Goal: Task Accomplishment & Management: Use online tool/utility

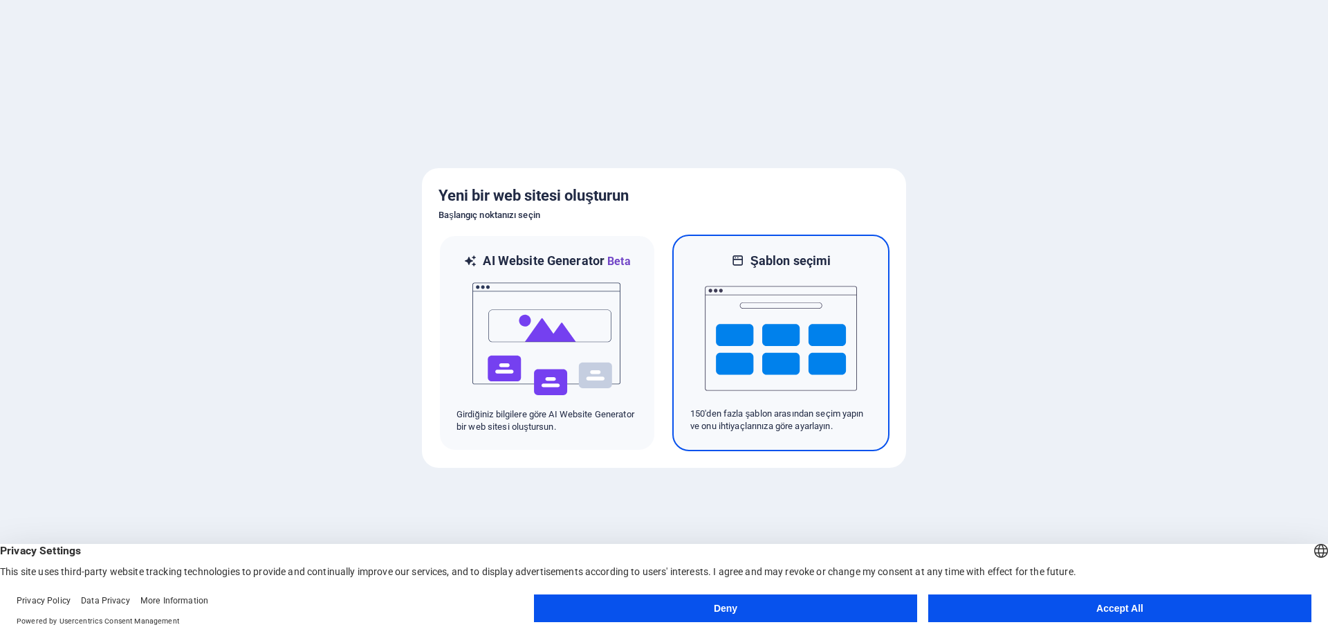
click at [773, 402] on img at bounding box center [781, 338] width 152 height 138
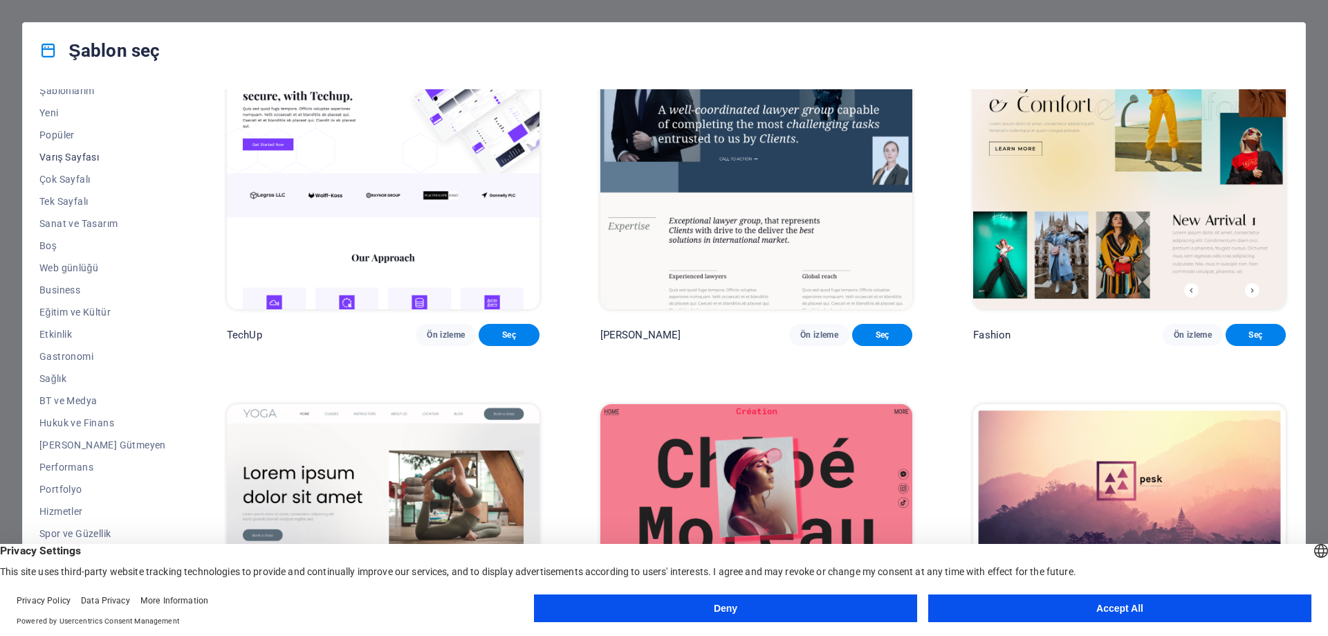
scroll to position [46, 0]
click at [1063, 604] on button "Accept All" at bounding box center [1119, 608] width 383 height 28
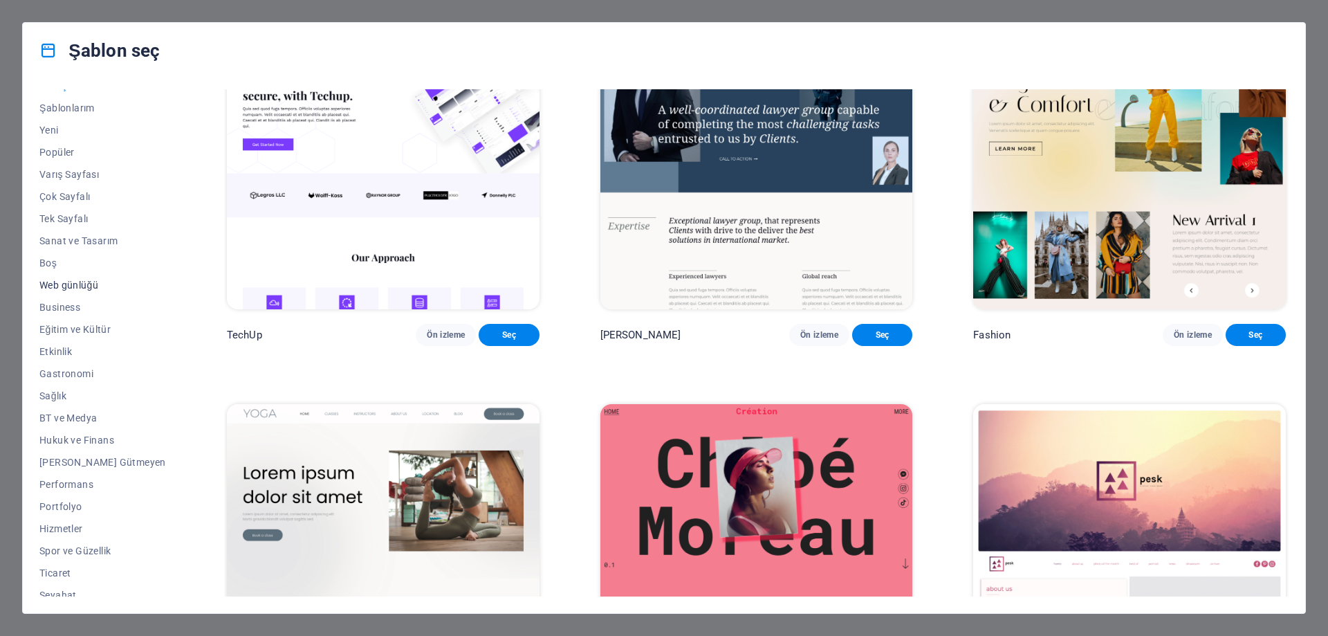
scroll to position [0, 0]
click at [55, 257] on span "Sanat ve Tasarım" at bounding box center [102, 255] width 127 height 11
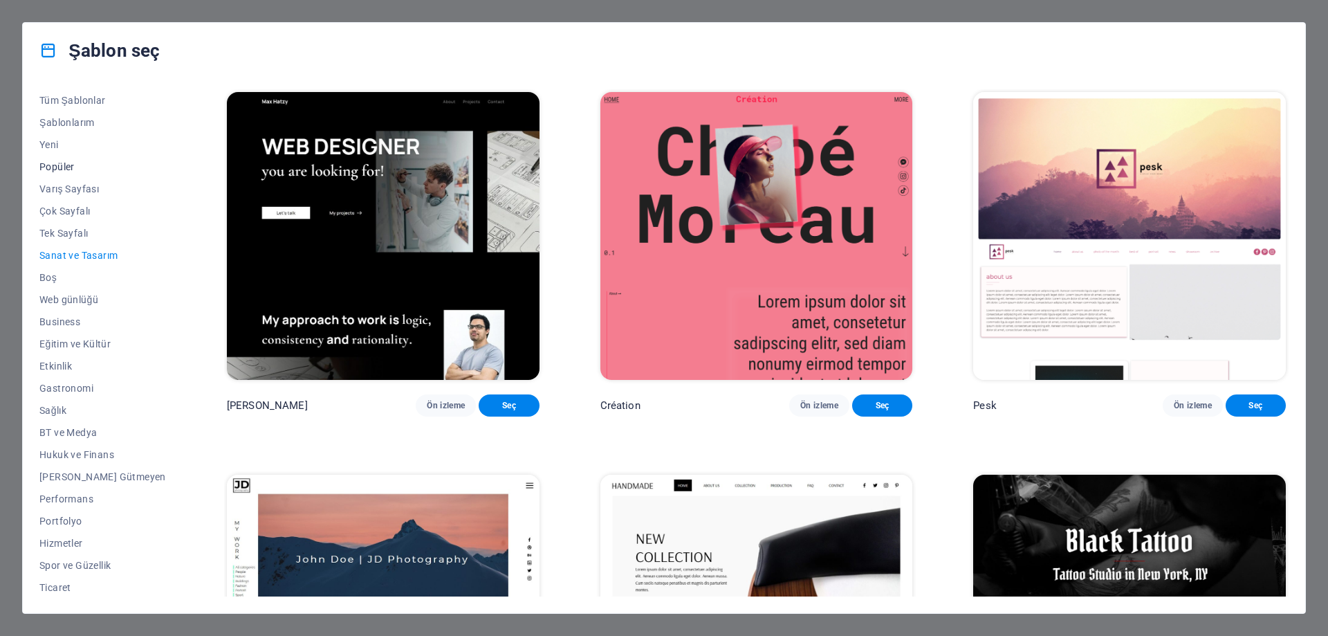
click at [63, 165] on span "Popüler" at bounding box center [102, 166] width 127 height 11
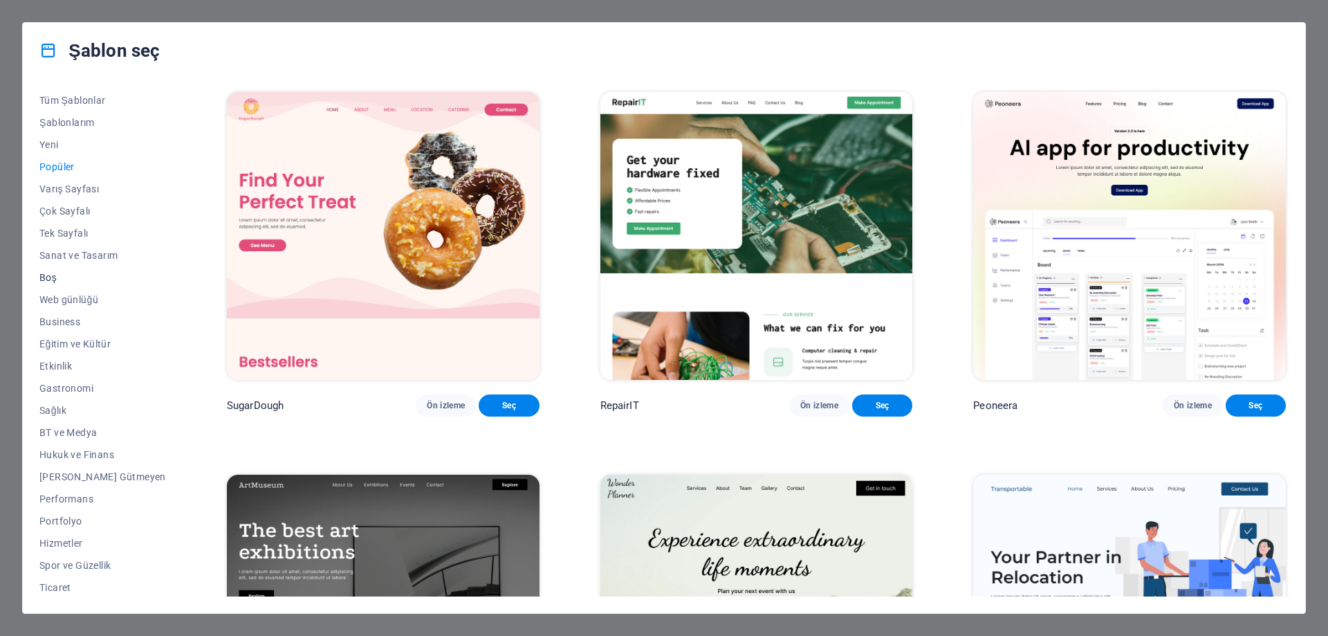
click at [48, 276] on span "Boş" at bounding box center [102, 277] width 127 height 11
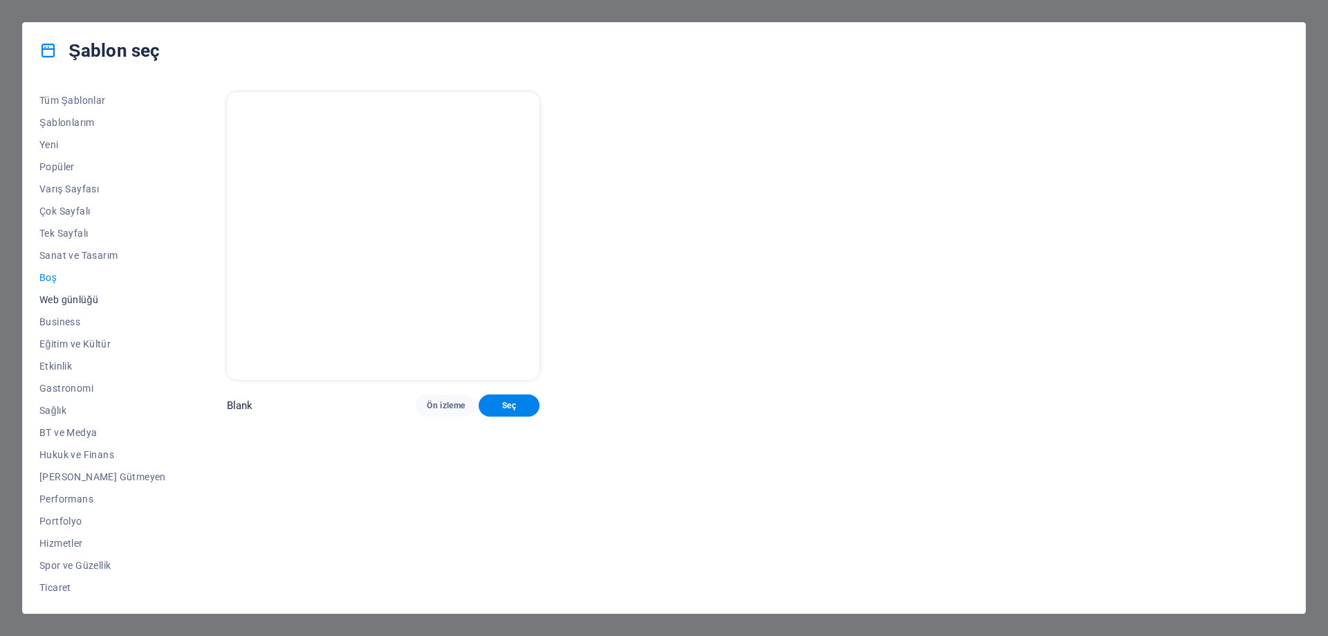
click at [50, 300] on span "Web günlüğü" at bounding box center [102, 299] width 127 height 11
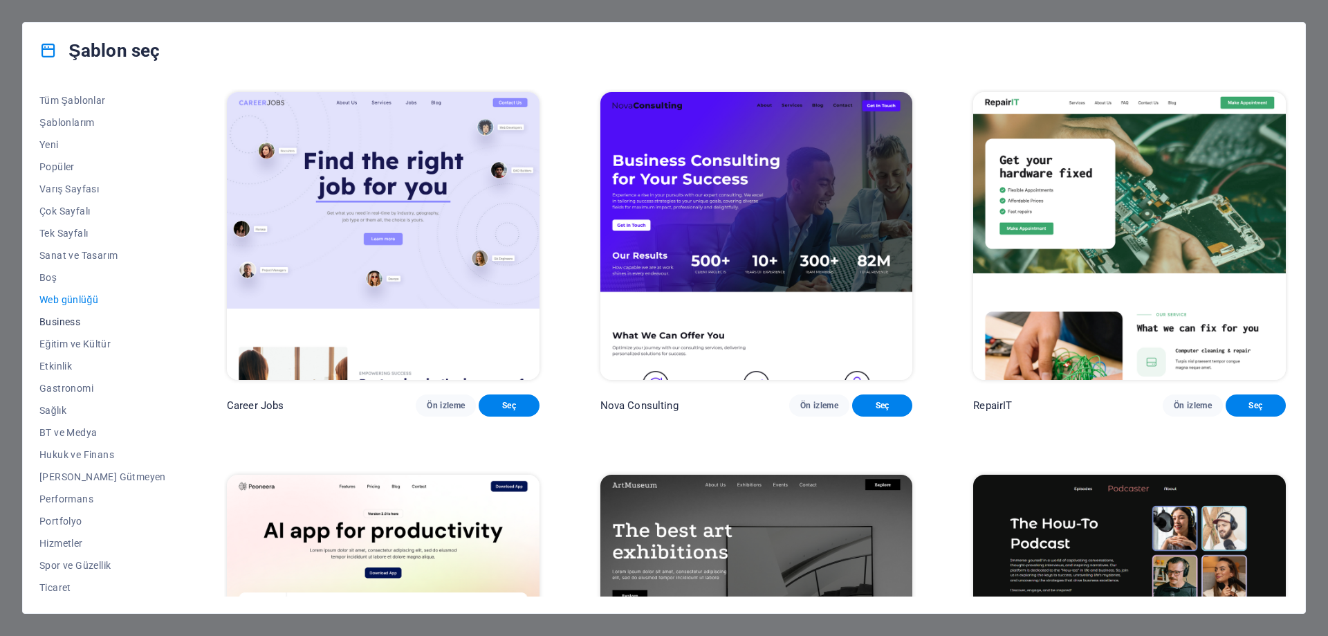
click at [51, 320] on span "Business" at bounding box center [102, 321] width 127 height 11
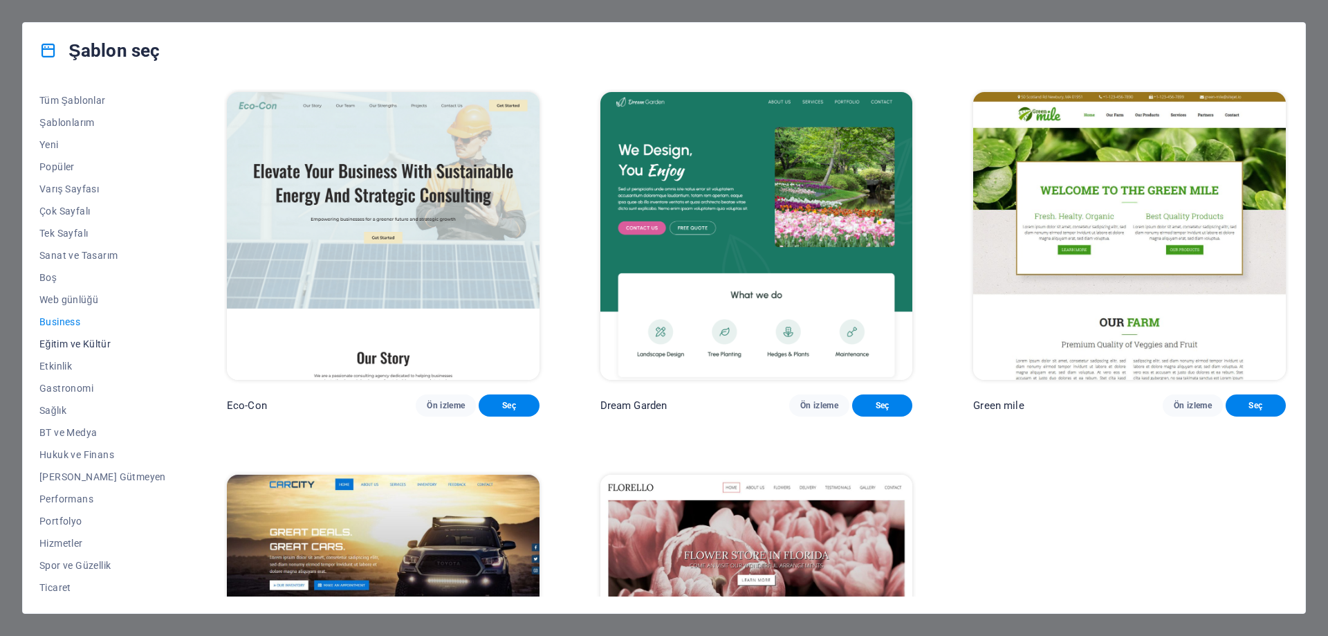
click at [56, 345] on span "Eğitim ve Kültür" at bounding box center [102, 343] width 127 height 11
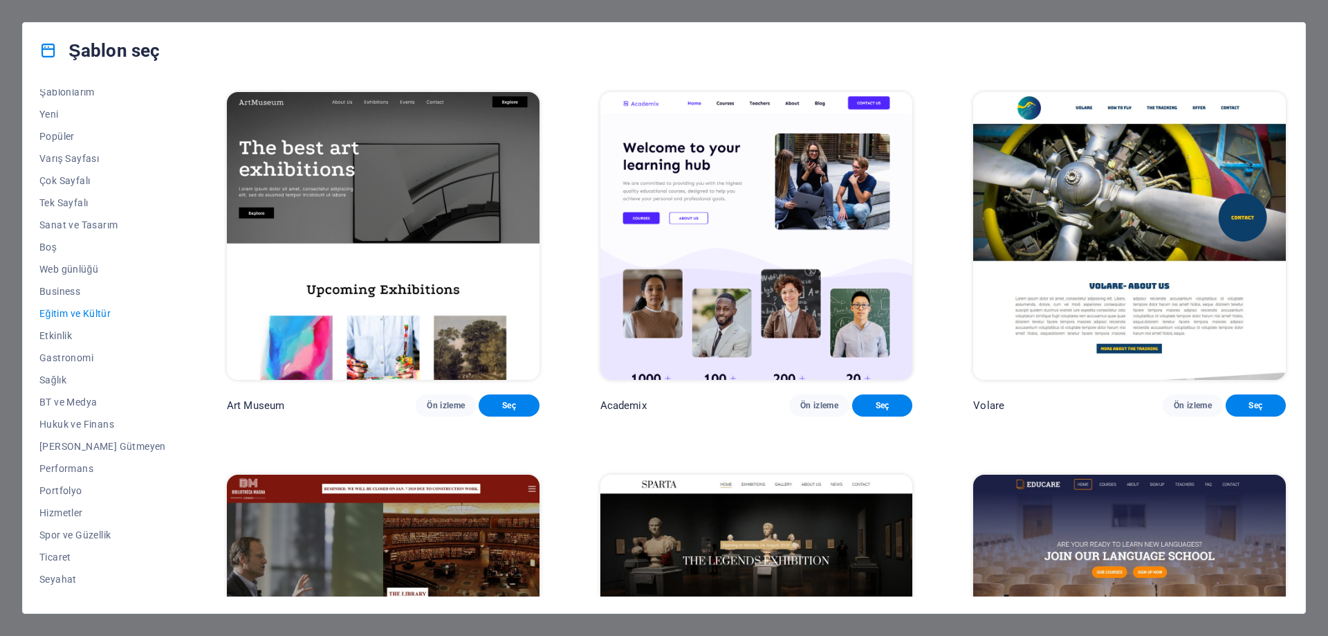
scroll to position [46, 0]
click at [64, 585] on span "Şema" at bounding box center [102, 585] width 127 height 11
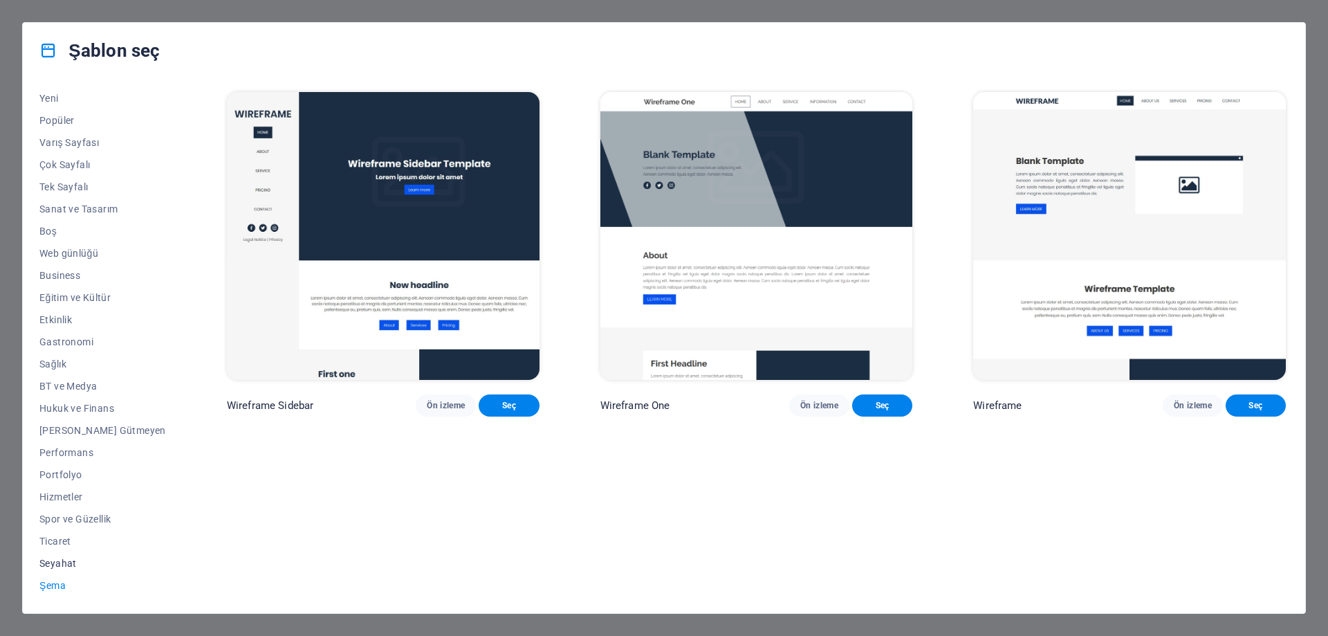
click at [65, 566] on span "Seyahat" at bounding box center [102, 563] width 127 height 11
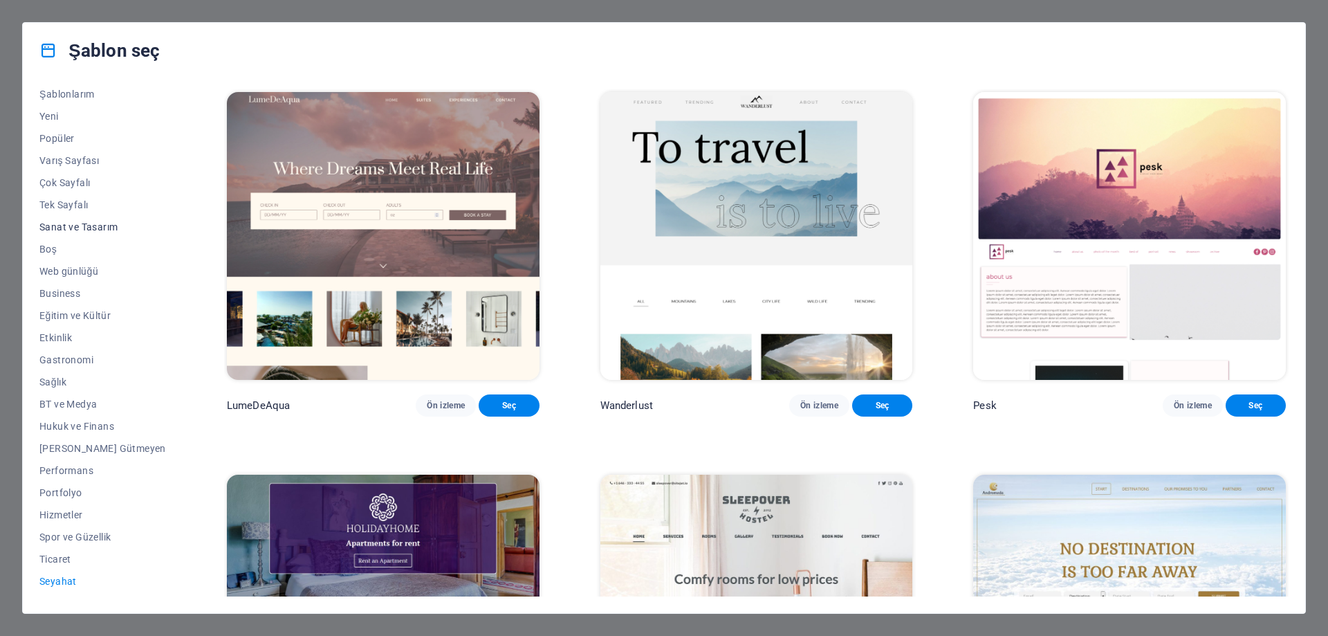
scroll to position [0, 0]
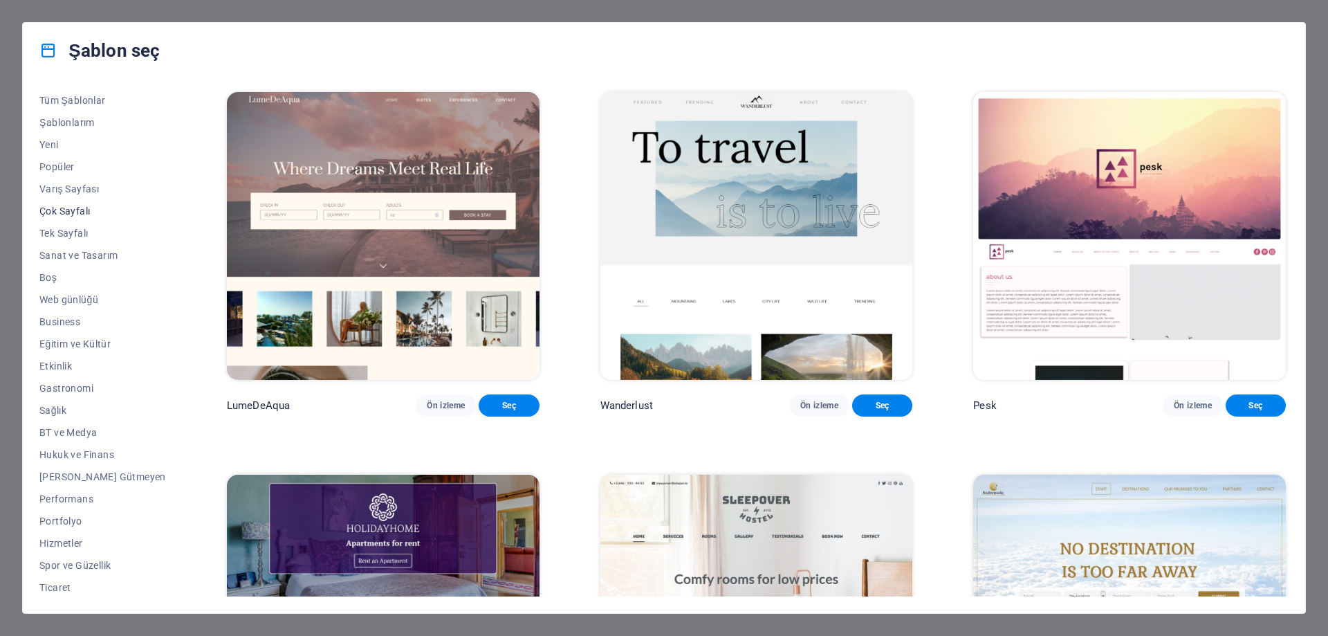
click at [62, 209] on span "Çok Sayfalı" at bounding box center [102, 210] width 127 height 11
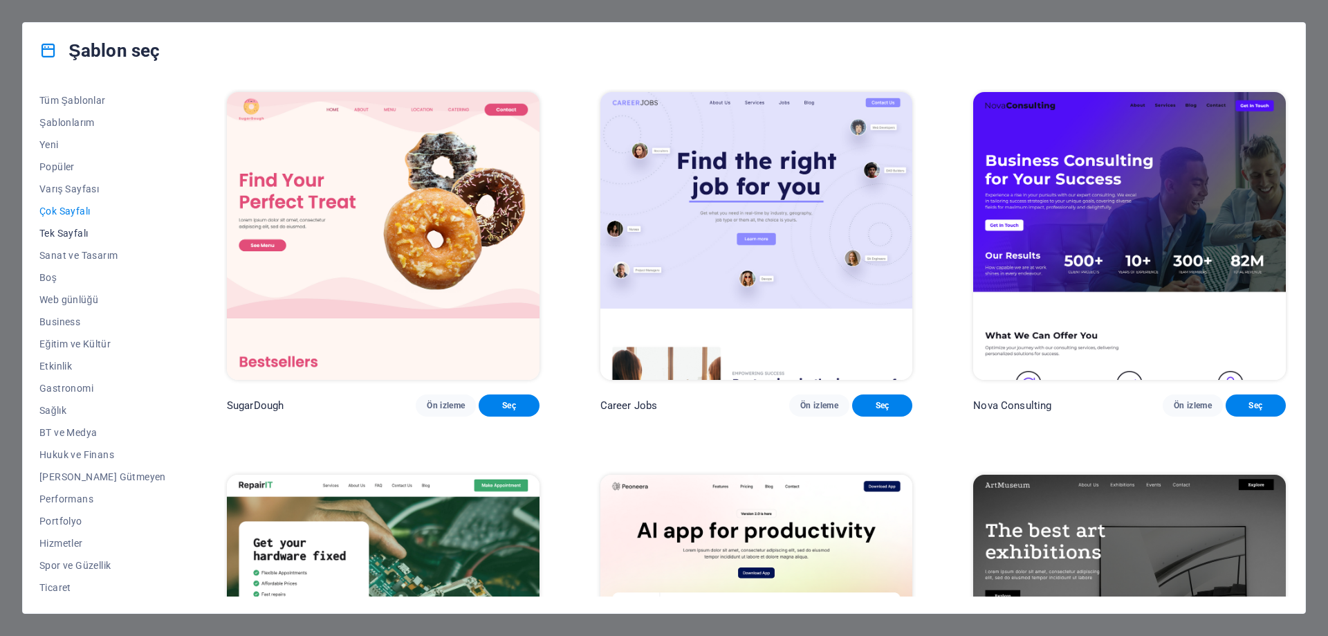
click at [57, 239] on button "Tek Sayfalı" at bounding box center [102, 233] width 127 height 22
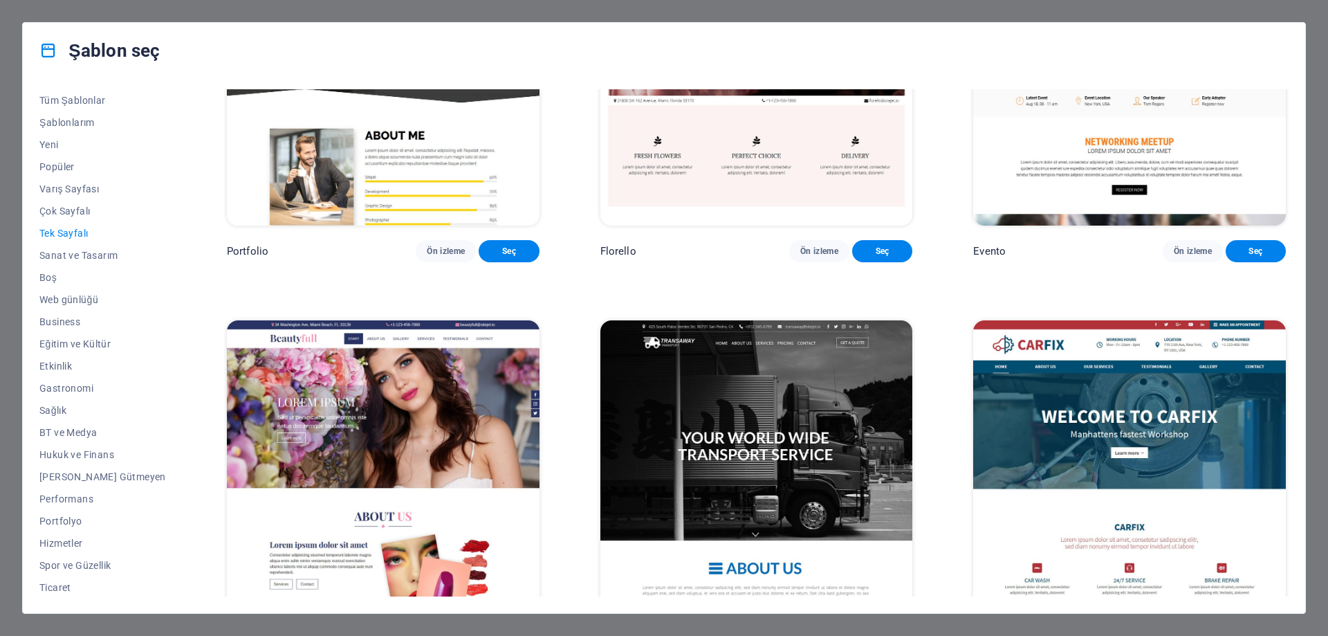
scroll to position [7056, 0]
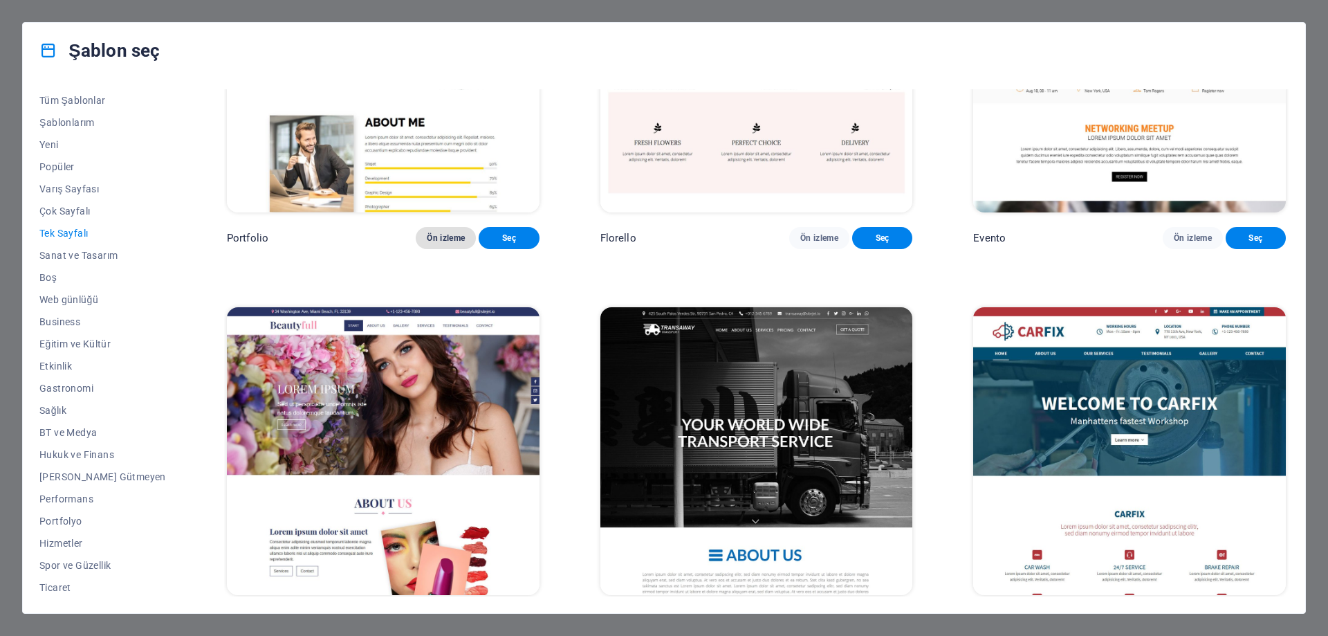
click at [427, 243] on span "Ön izleme" at bounding box center [446, 237] width 38 height 11
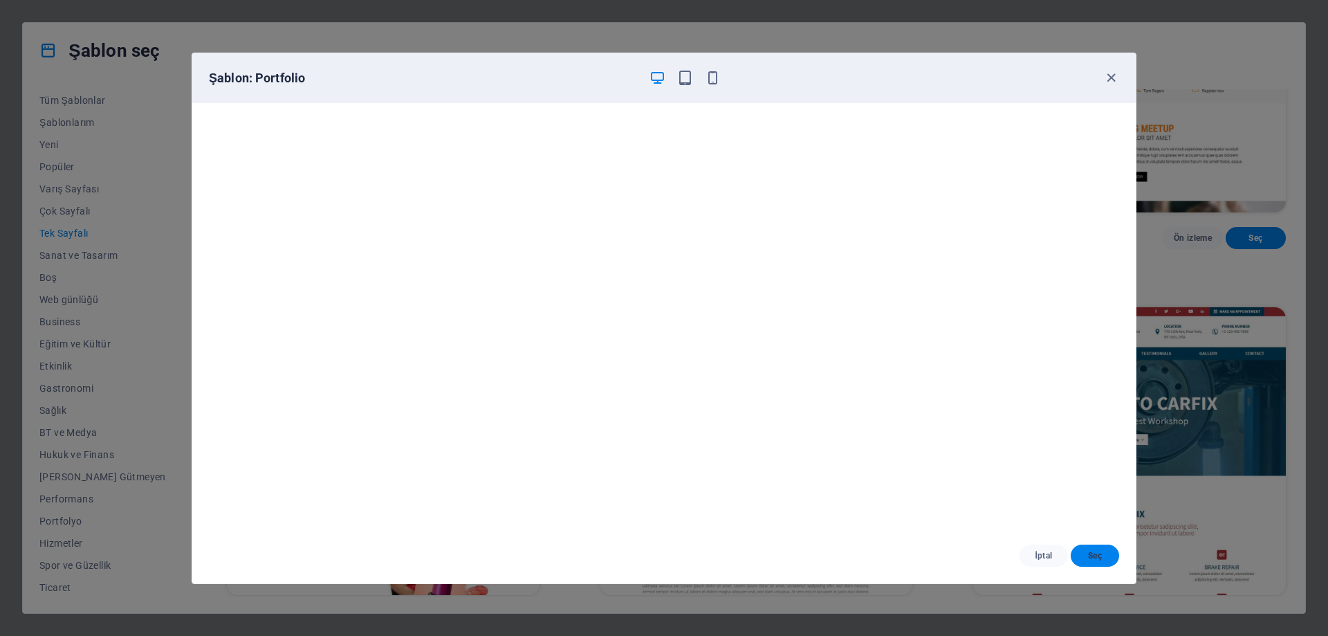
click at [1095, 546] on button "Seç" at bounding box center [1095, 555] width 48 height 22
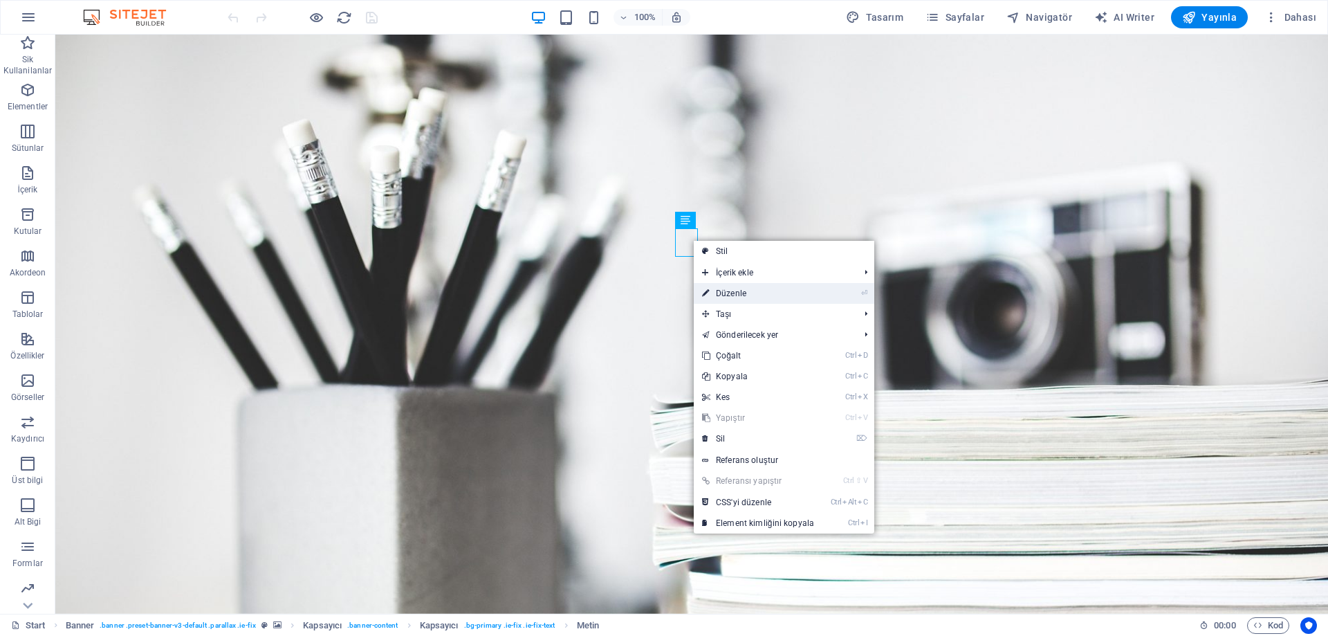
drag, startPoint x: 717, startPoint y: 288, endPoint x: 419, endPoint y: 254, distance: 300.1
click at [718, 288] on link "⏎ Düzenle" at bounding box center [758, 293] width 129 height 21
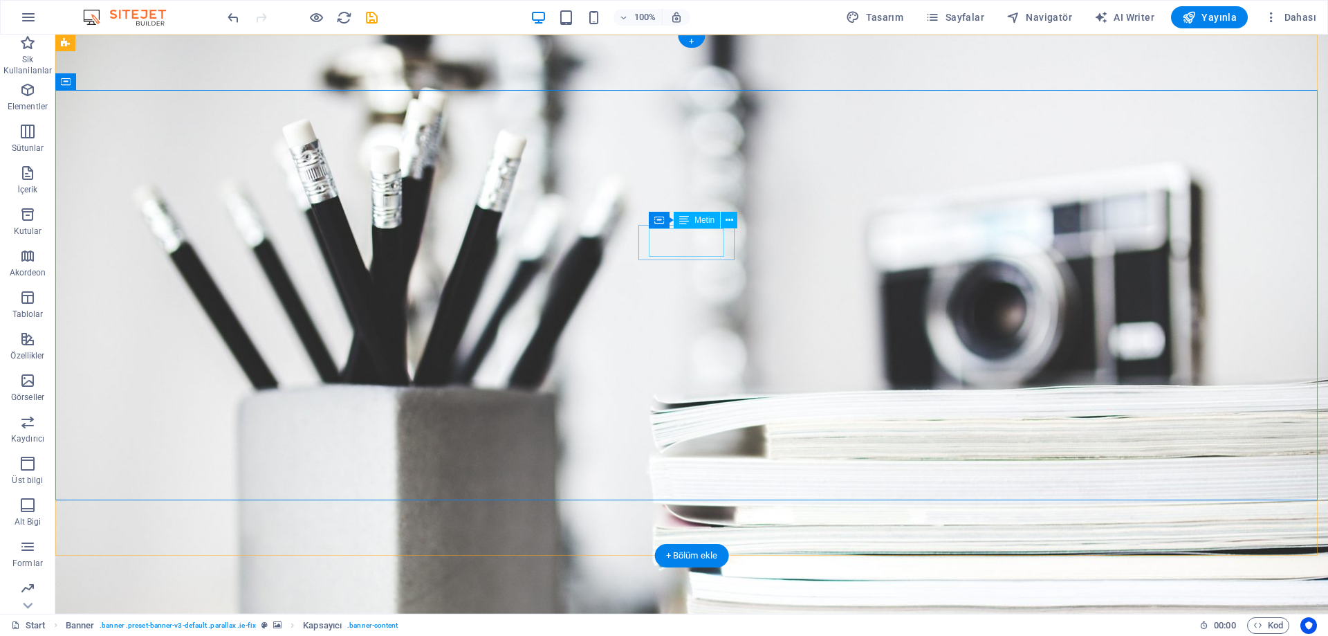
click at [728, 222] on icon at bounding box center [730, 220] width 8 height 15
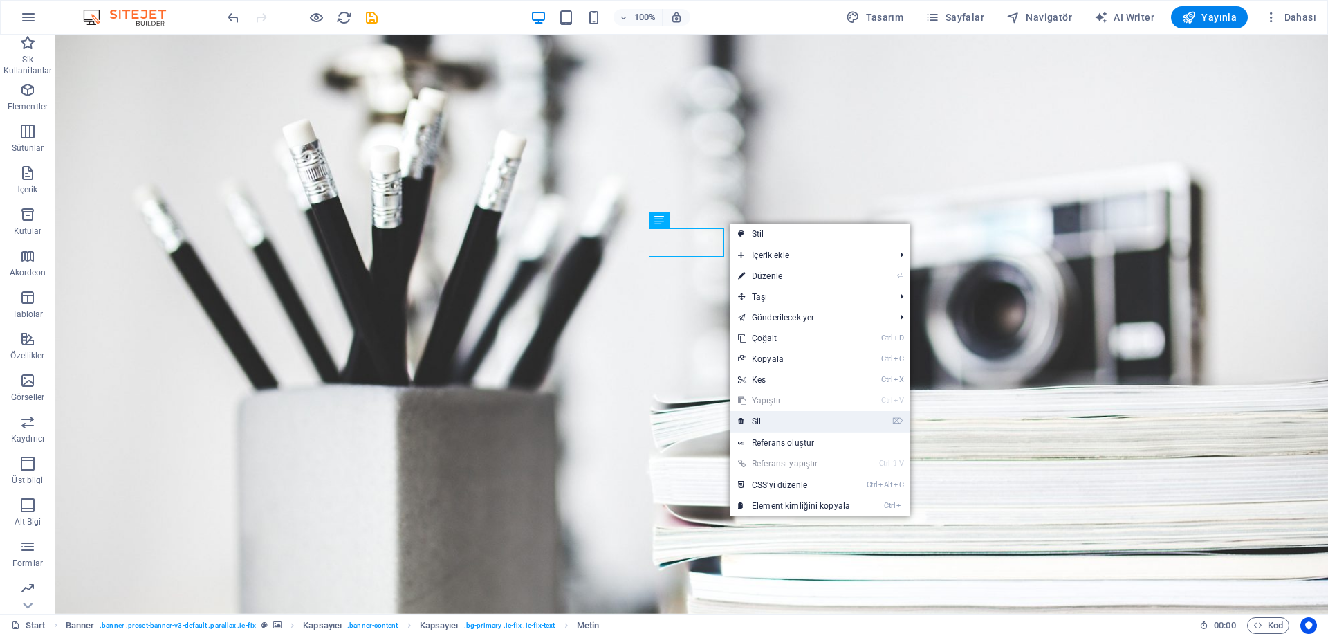
click at [762, 426] on link "⌦ Sil" at bounding box center [794, 421] width 129 height 21
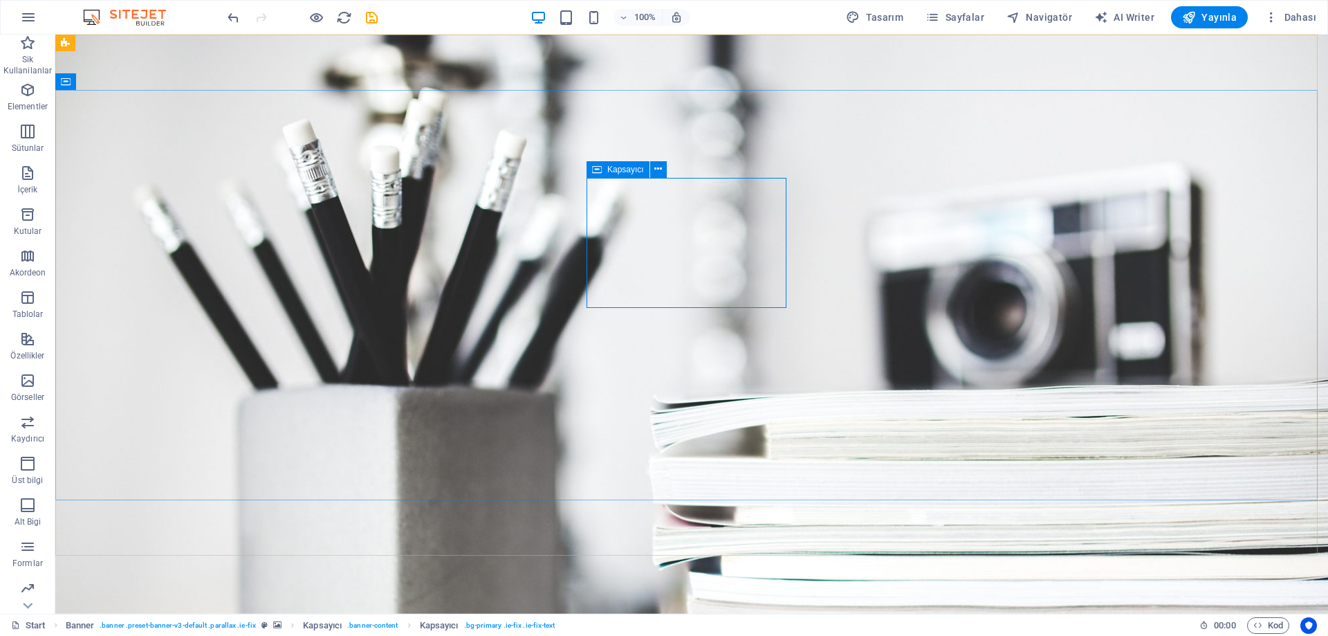
click at [597, 169] on icon at bounding box center [597, 169] width 10 height 17
click at [657, 169] on icon at bounding box center [658, 169] width 8 height 15
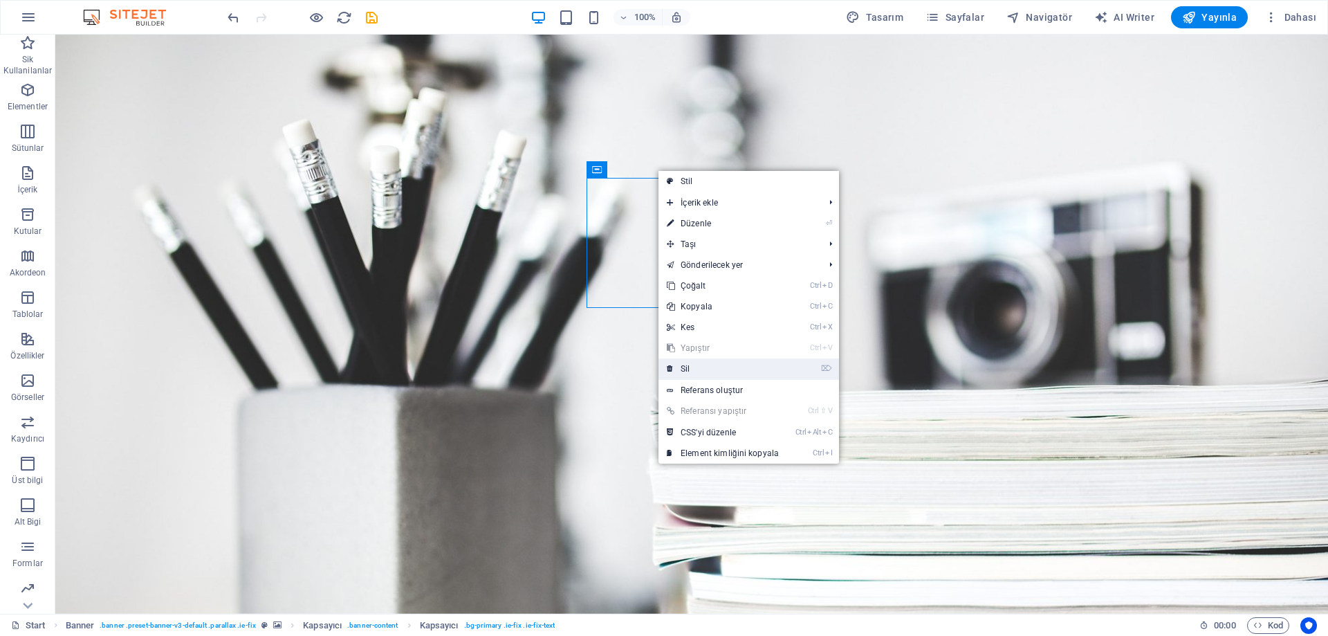
click at [695, 371] on link "⌦ Sil" at bounding box center [723, 368] width 129 height 21
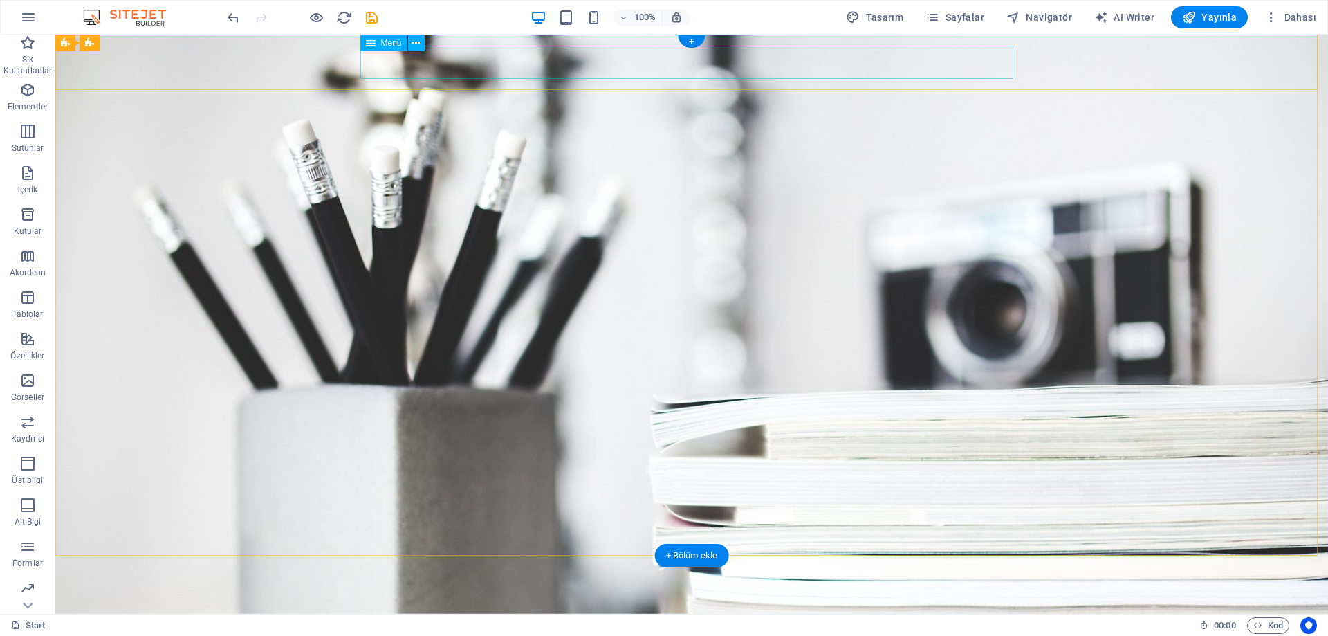
click at [543, 610] on nav "Home About Services Portfolio News Contact" at bounding box center [691, 626] width 653 height 33
click at [540, 610] on nav "Home About Services Portfolio News Contact" at bounding box center [691, 626] width 653 height 33
select select
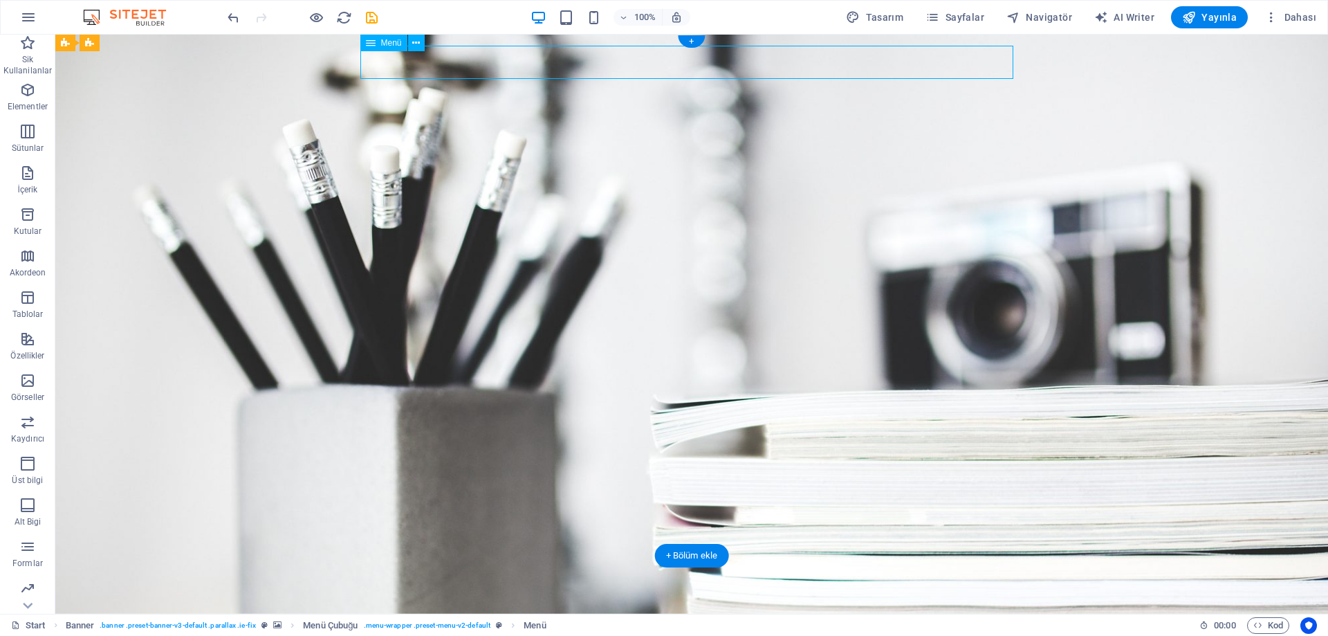
select select
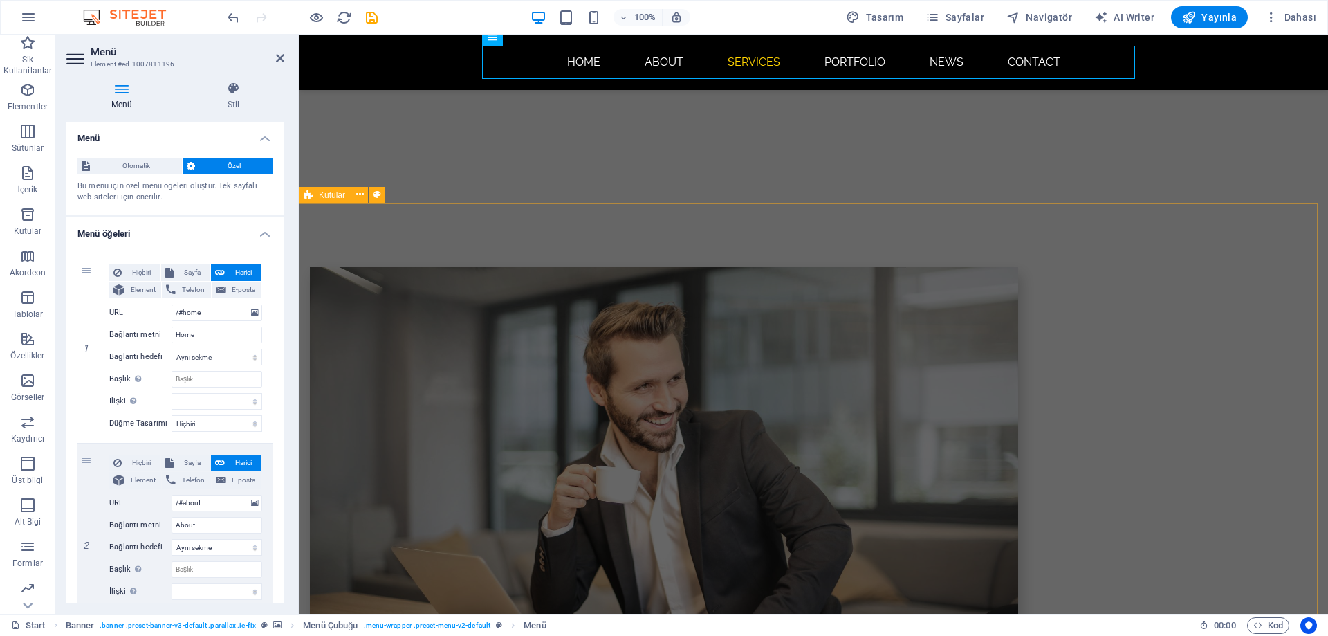
scroll to position [899, 0]
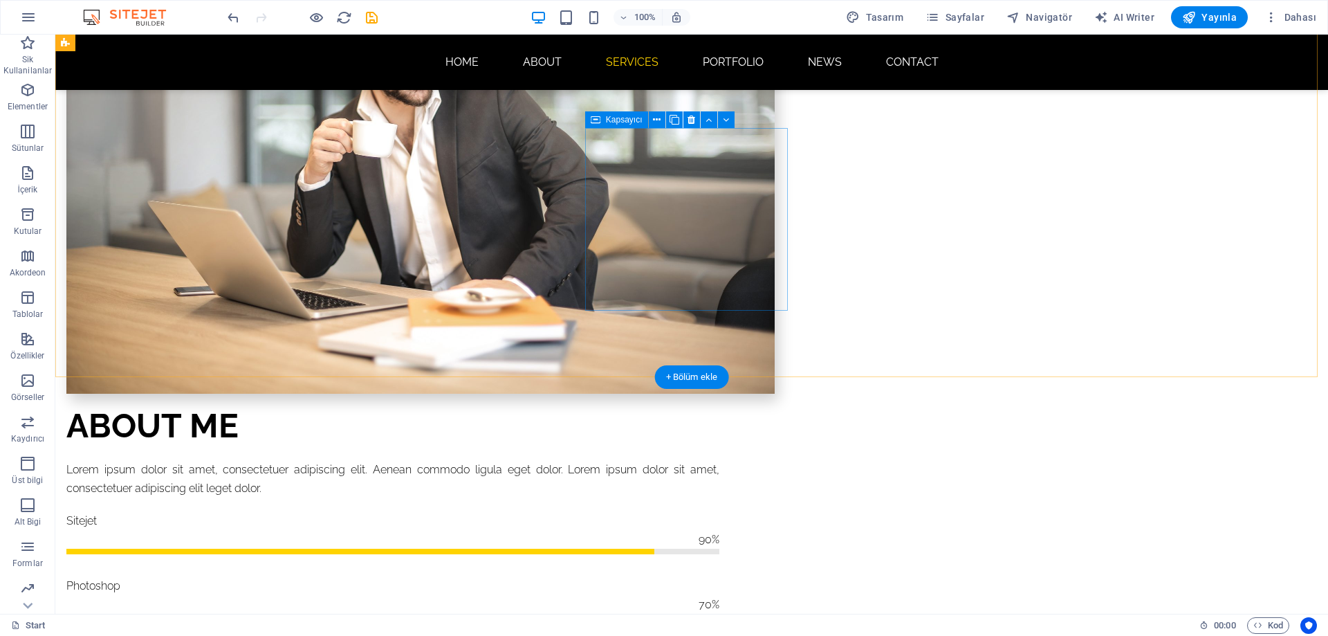
scroll to position [1038, 0]
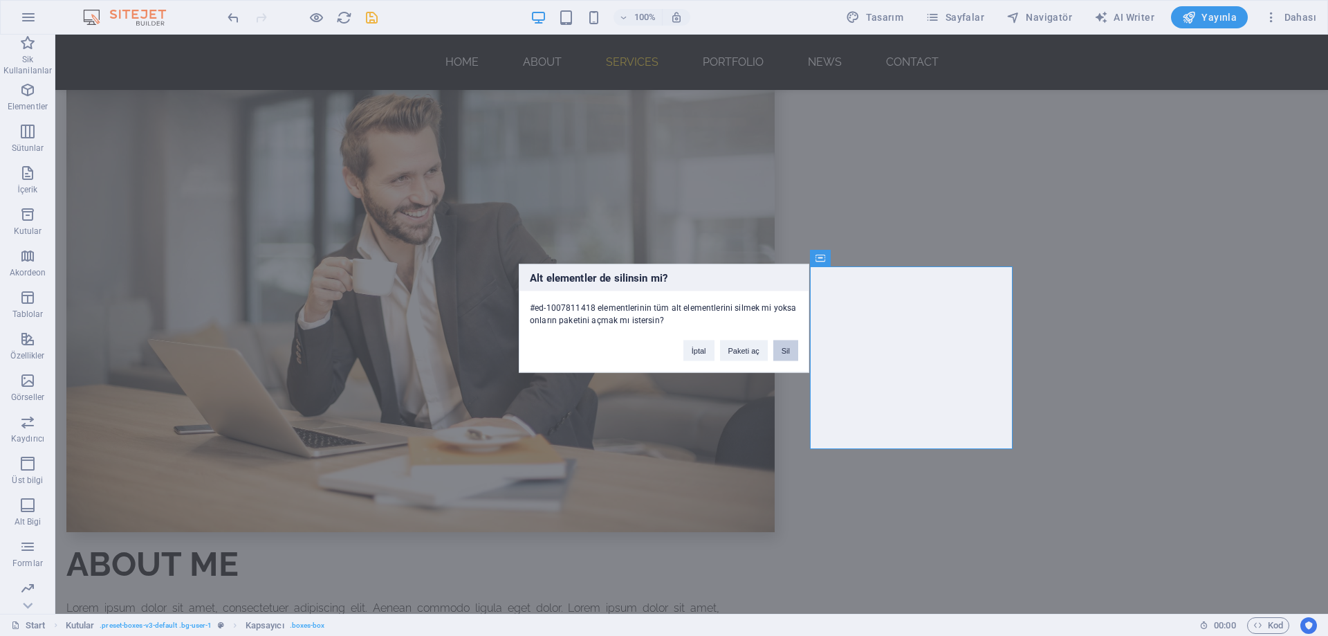
click at [785, 346] on button "Sil" at bounding box center [785, 350] width 25 height 21
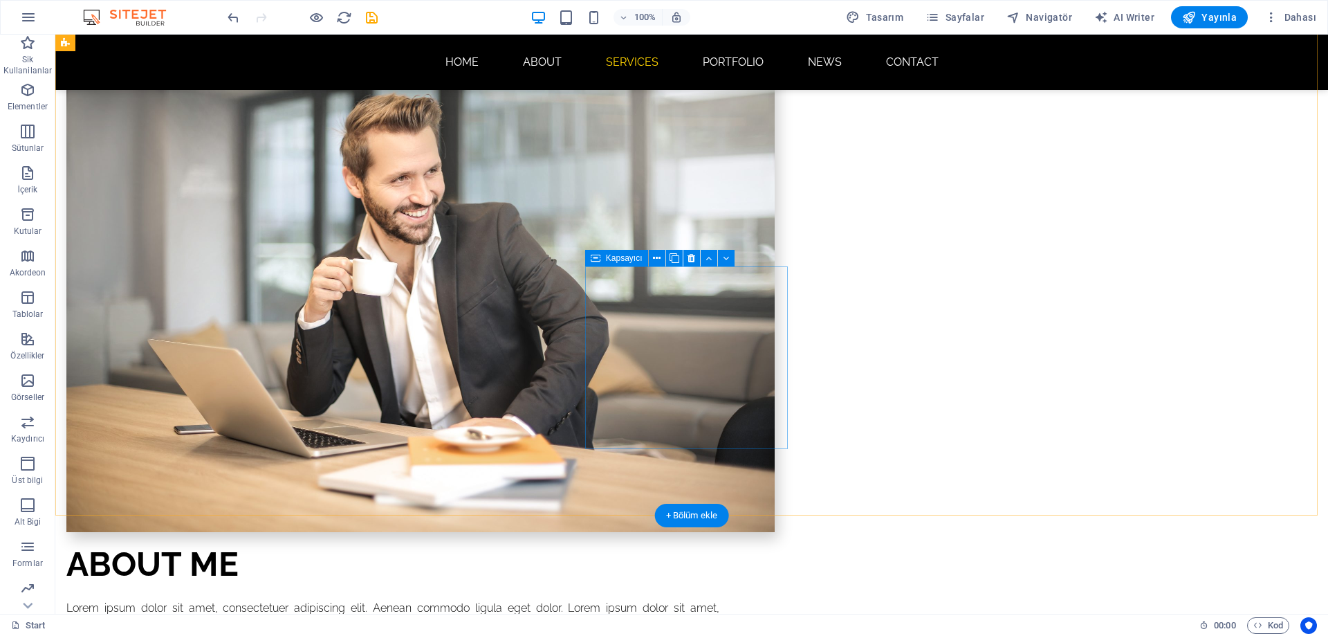
click at [690, 255] on icon at bounding box center [692, 258] width 8 height 15
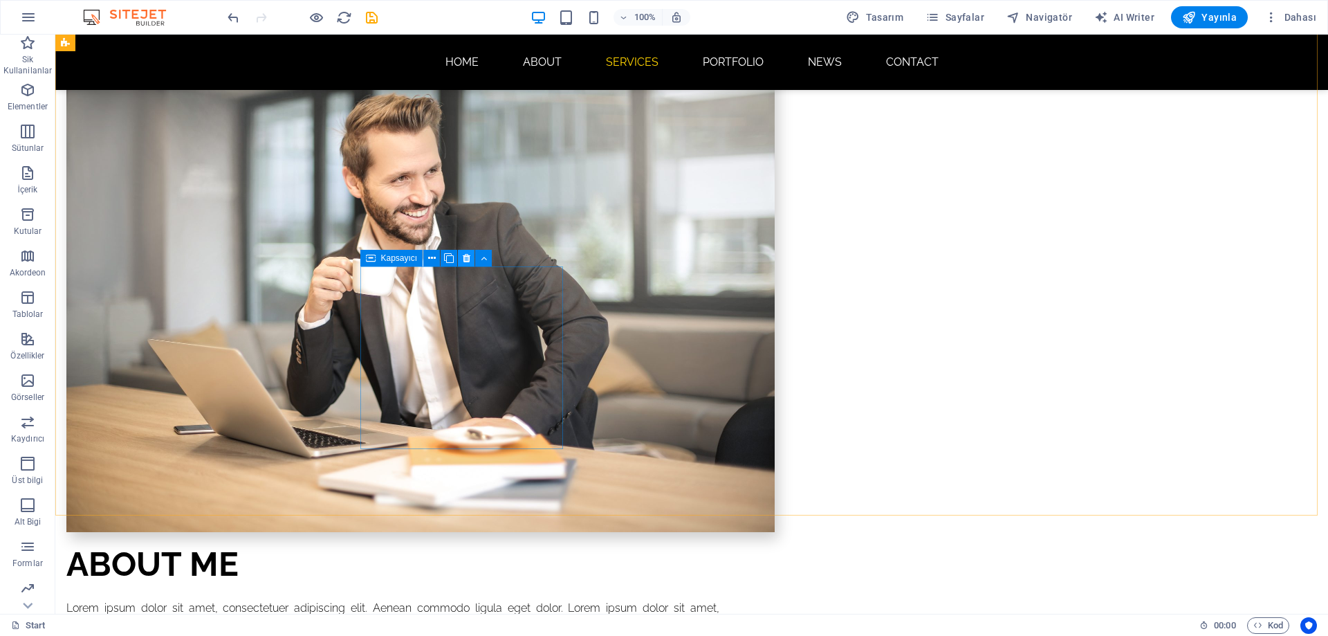
click at [464, 257] on icon at bounding box center [467, 258] width 8 height 15
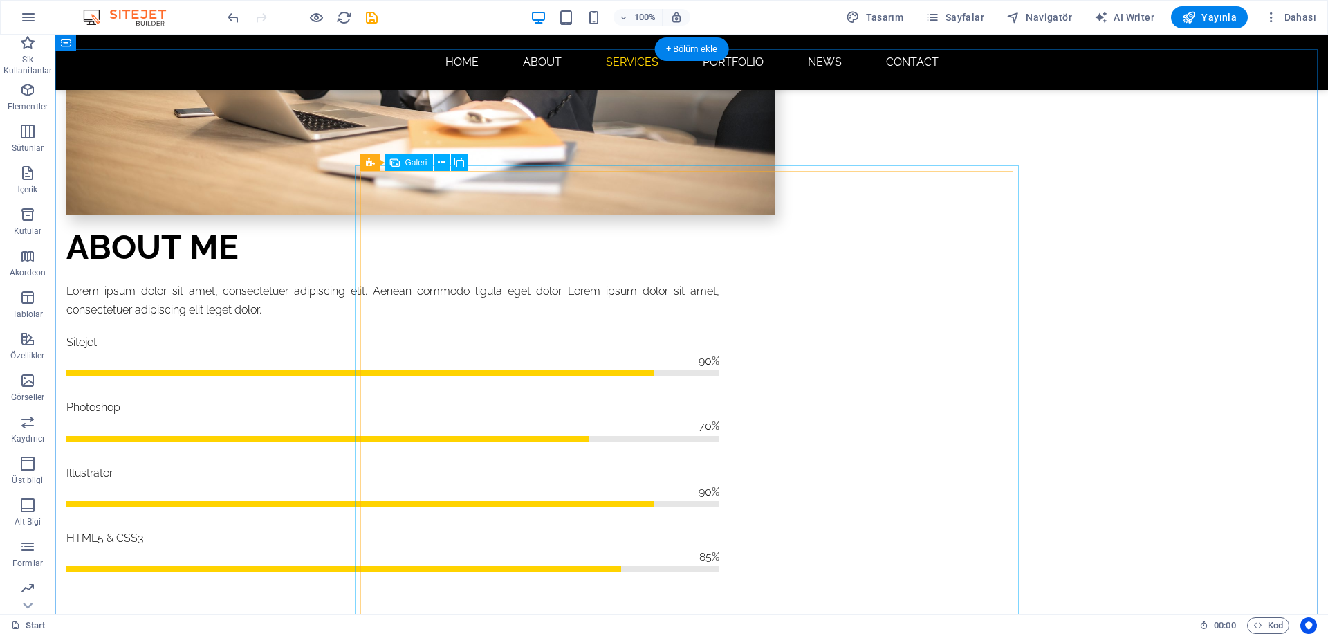
scroll to position [1245, 0]
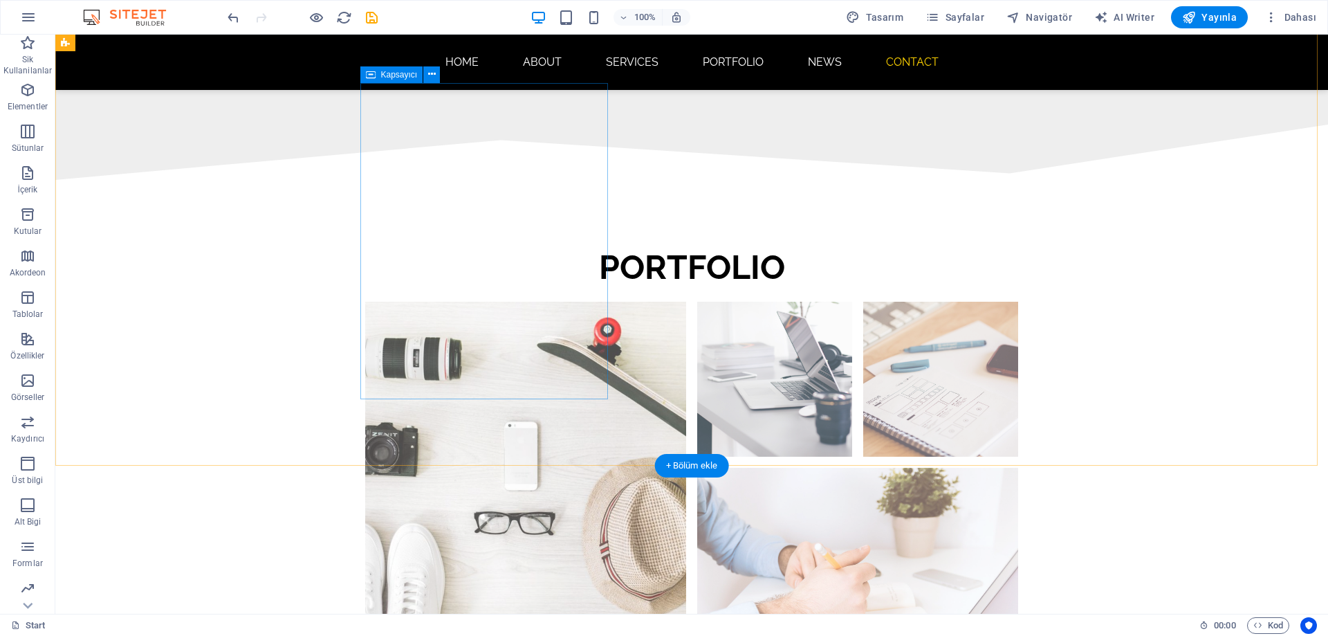
scroll to position [2696, 0]
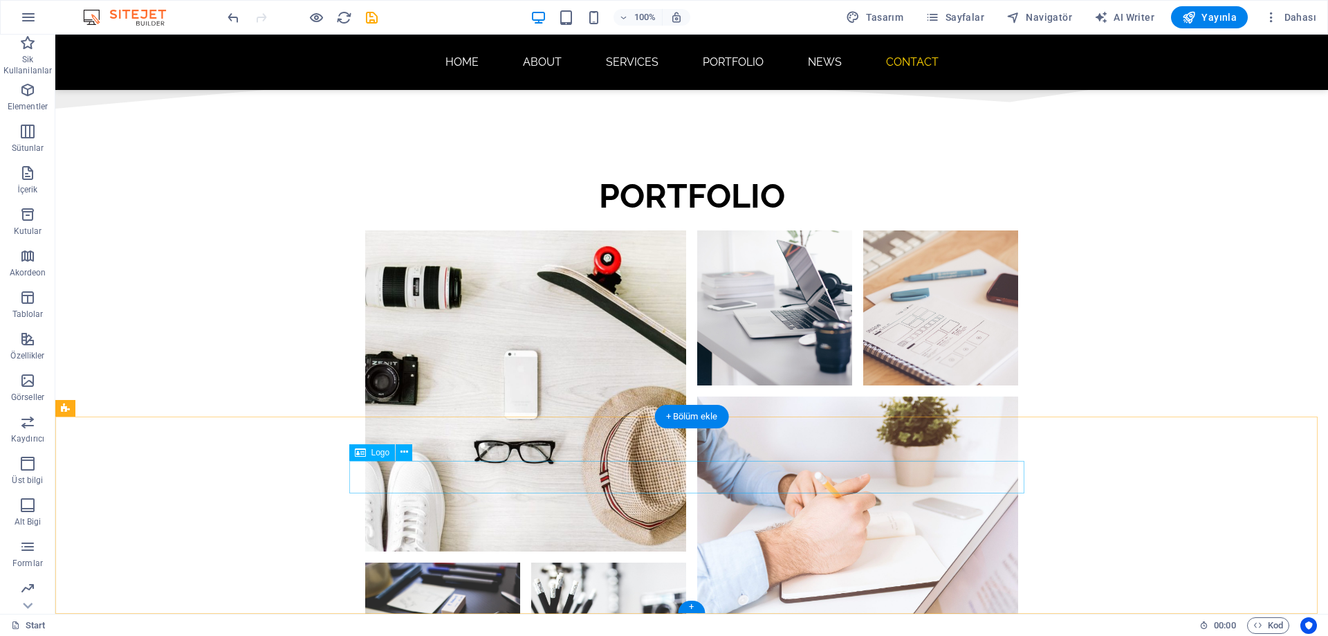
select select "px"
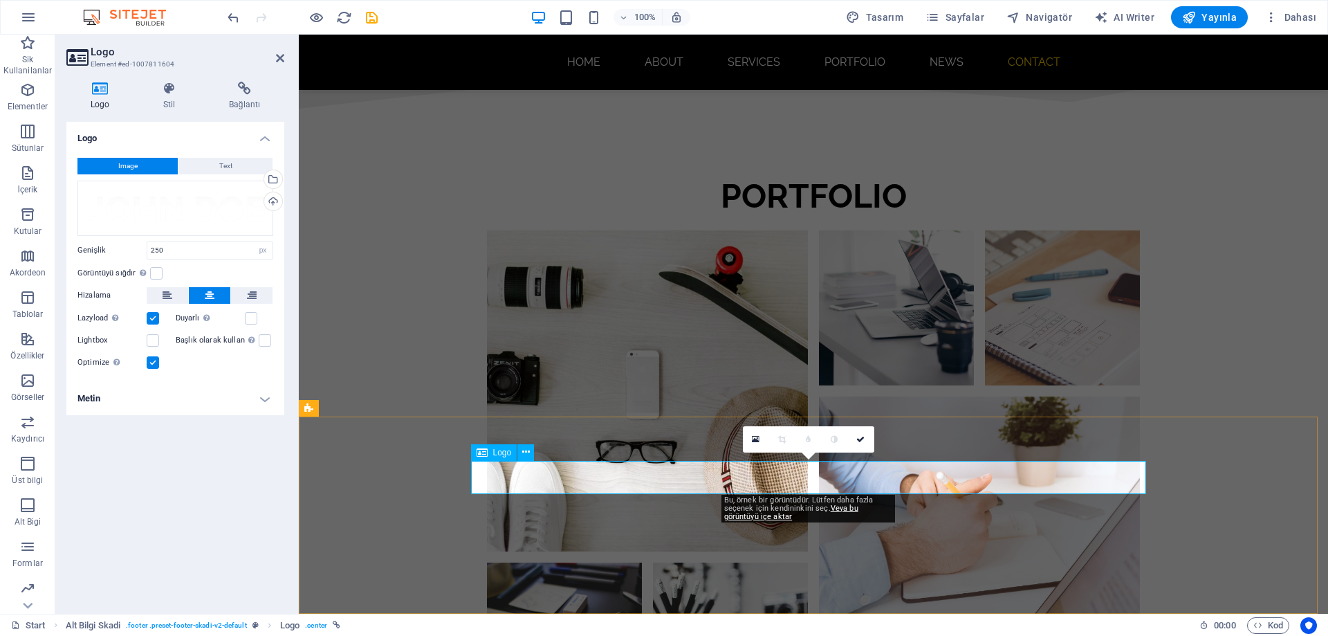
click at [502, 454] on span "Logo" at bounding box center [502, 452] width 19 height 8
click at [486, 448] on icon at bounding box center [482, 452] width 11 height 17
click at [496, 454] on span "Logo" at bounding box center [502, 452] width 19 height 8
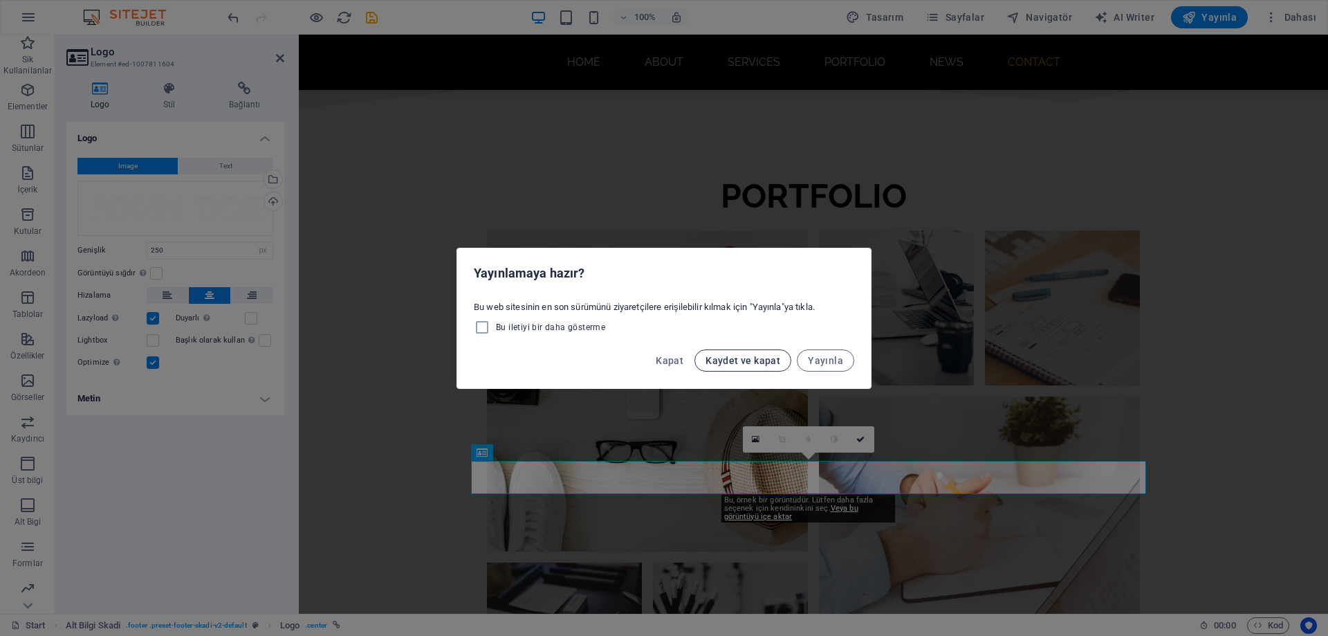
click at [751, 355] on span "Kaydet ve kapat" at bounding box center [743, 360] width 75 height 11
checkbox input "false"
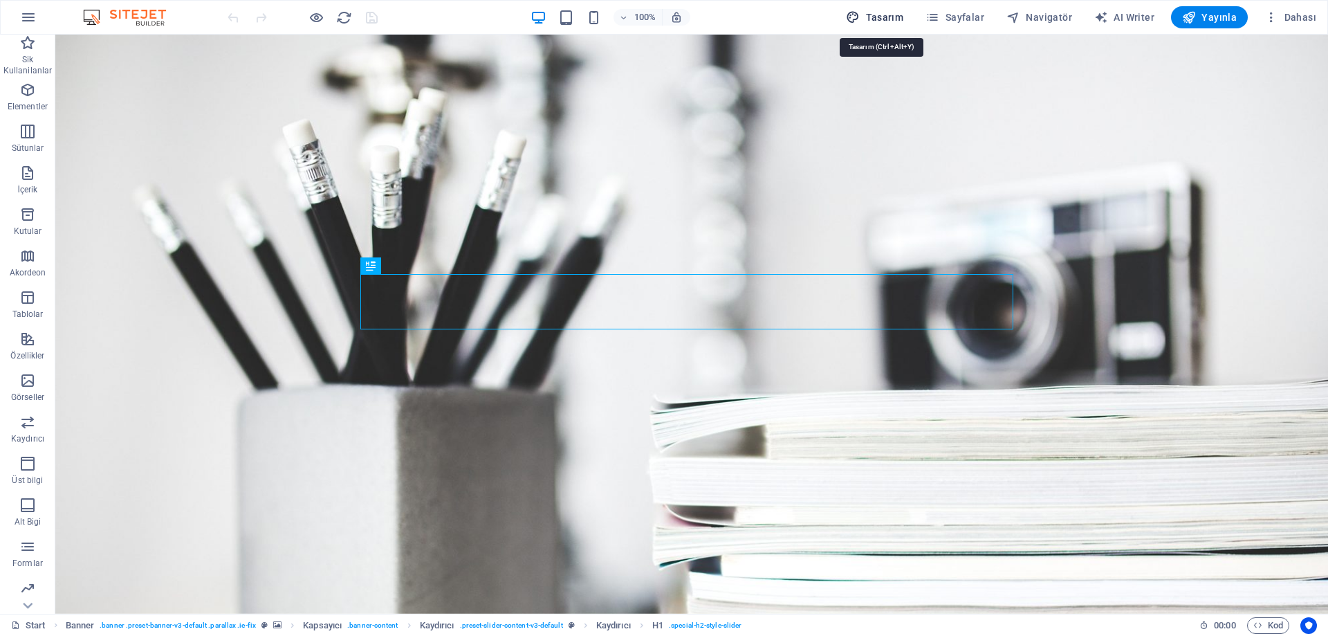
click at [887, 15] on span "Tasarım" at bounding box center [874, 17] width 57 height 14
select select "px"
select select "300"
select select "px"
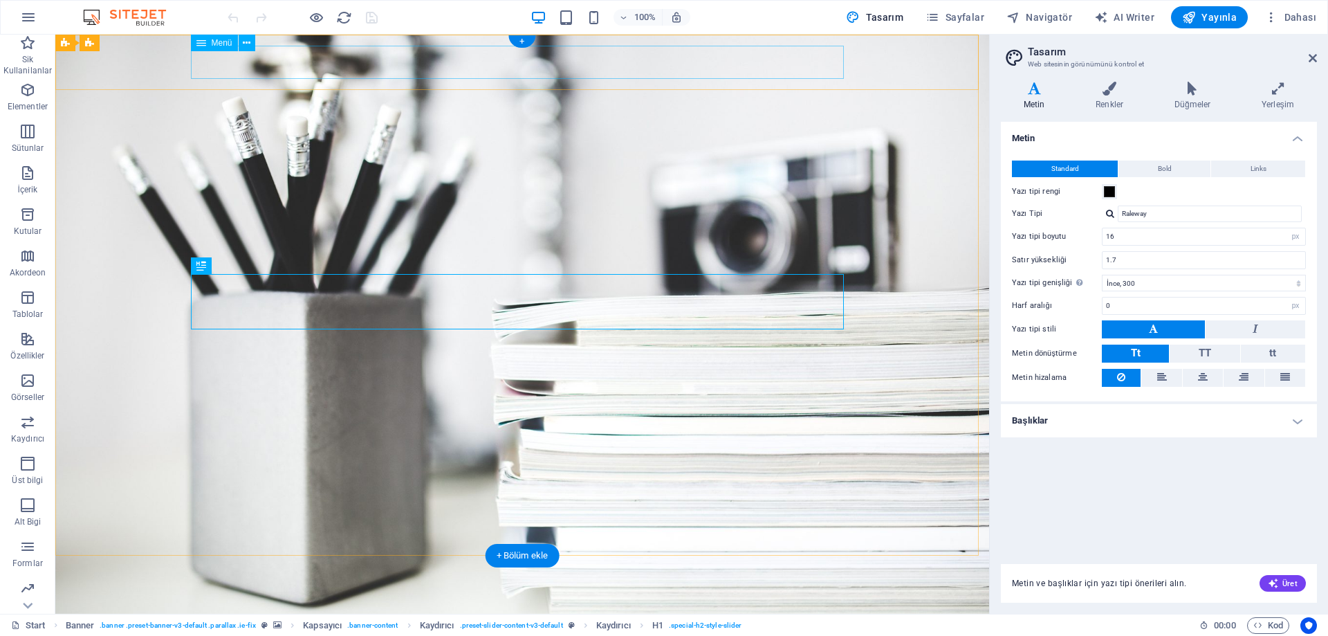
click at [434, 610] on nav "Home About Services Portfolio News Contact" at bounding box center [522, 626] width 653 height 33
click at [457, 610] on nav "Home About Services Portfolio News Contact" at bounding box center [522, 626] width 653 height 33
select select
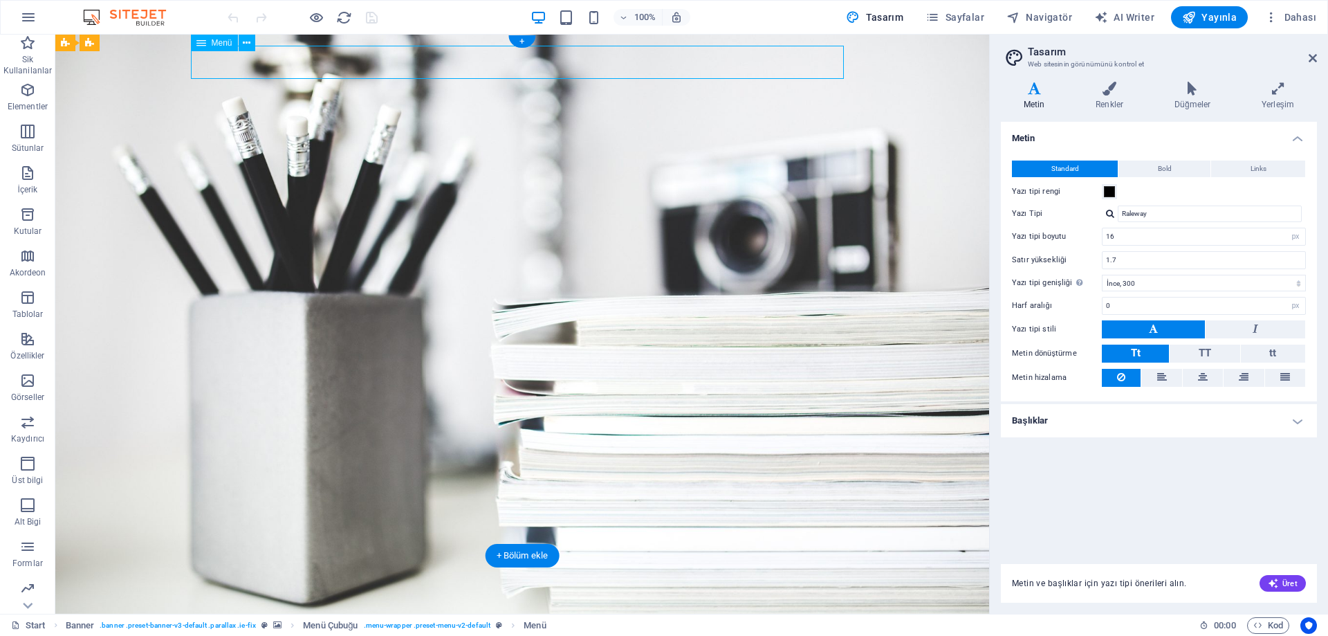
select select
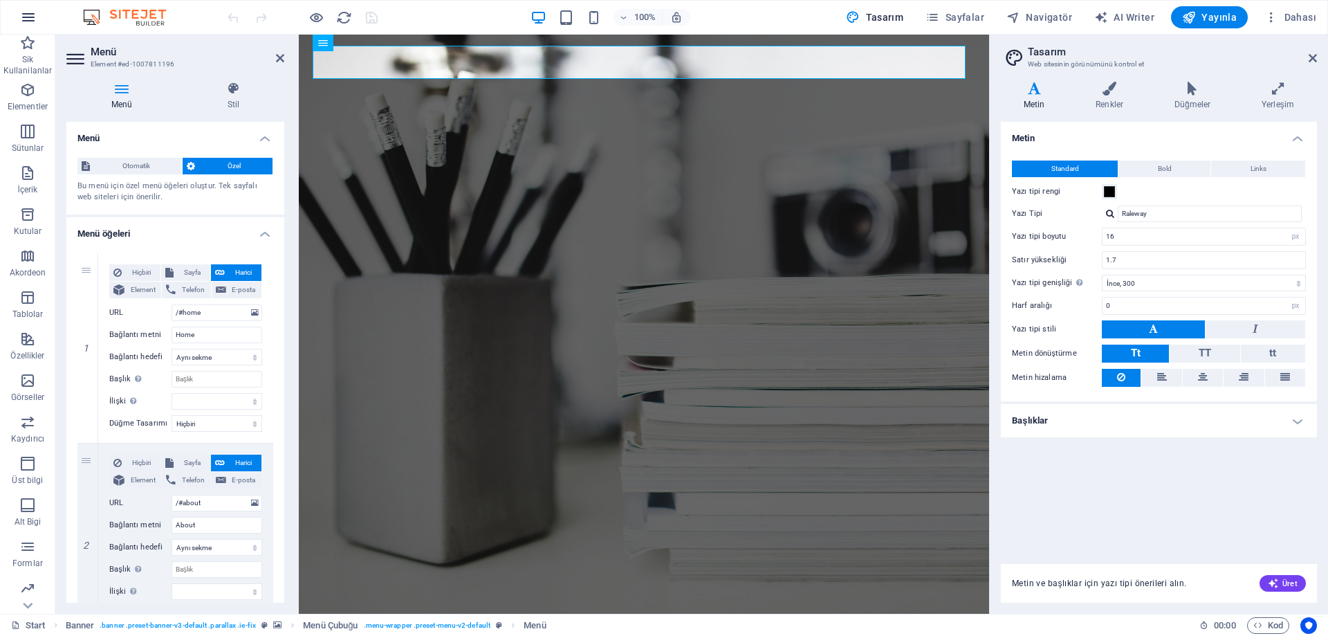
click at [30, 12] on icon "button" at bounding box center [28, 17] width 17 height 17
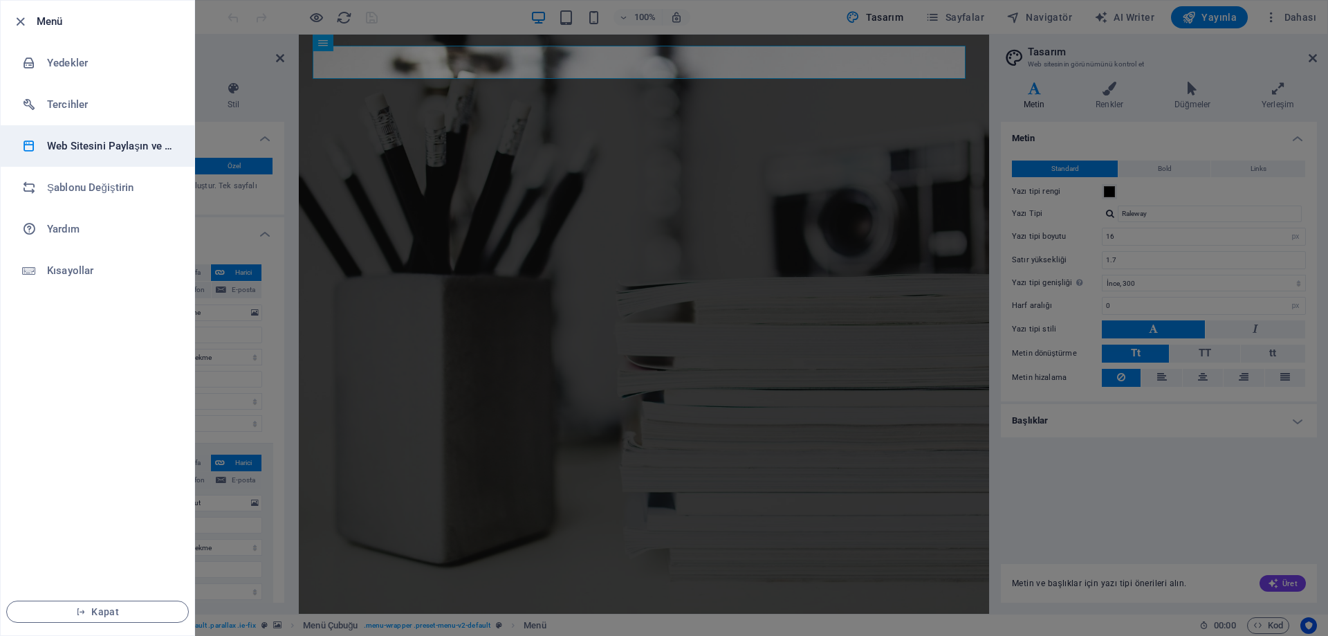
click at [140, 142] on h6 "Web Sitesini Paylaşın ve Kopyalayın" at bounding box center [111, 146] width 128 height 17
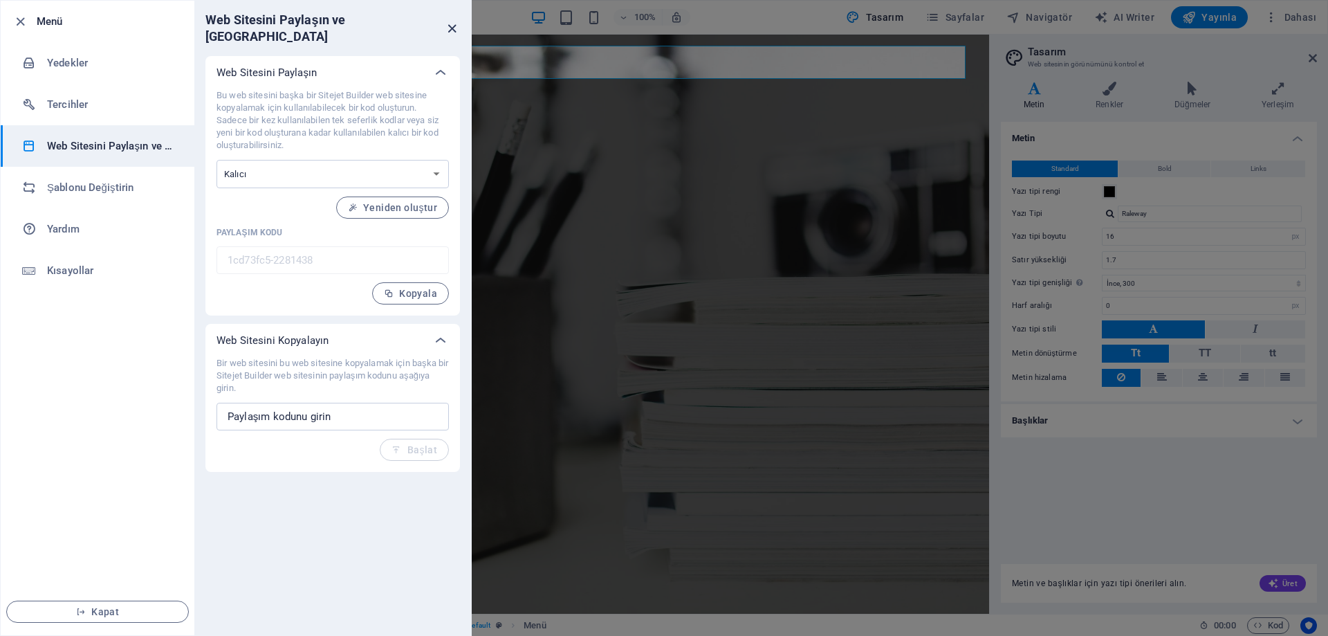
click at [452, 24] on icon "close" at bounding box center [452, 29] width 16 height 16
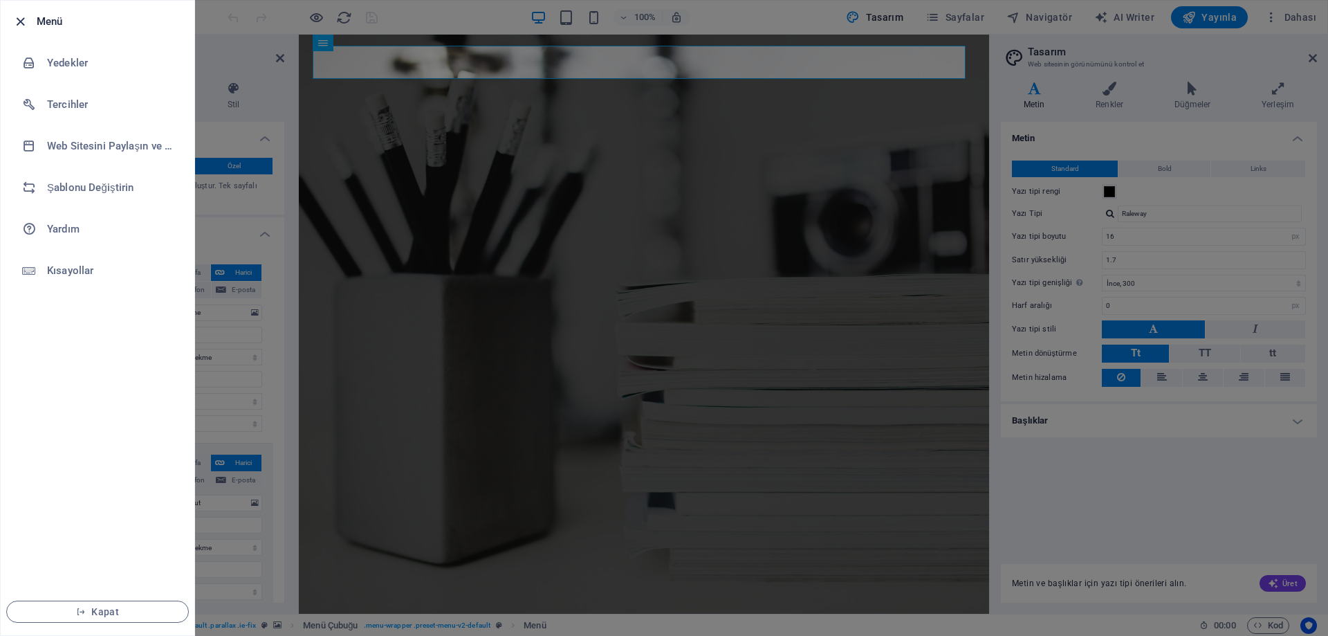
click at [18, 22] on icon "button" at bounding box center [20, 22] width 16 height 16
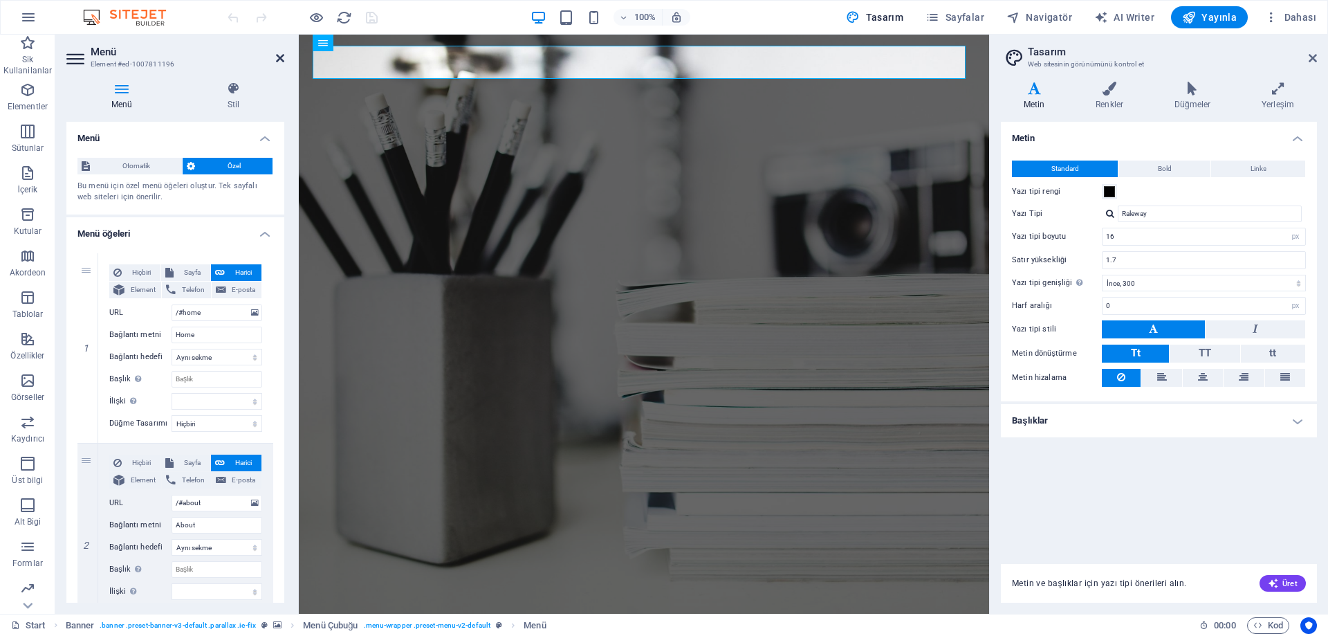
click at [281, 59] on icon at bounding box center [280, 58] width 8 height 11
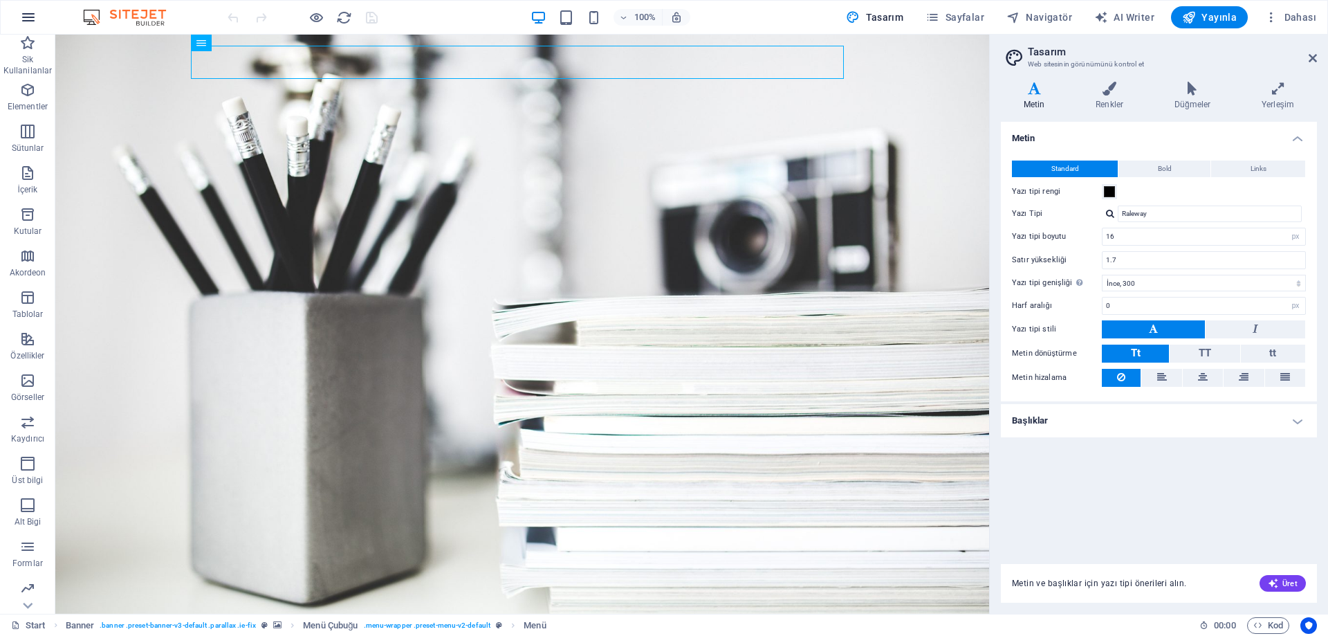
click at [22, 19] on icon "button" at bounding box center [28, 17] width 17 height 17
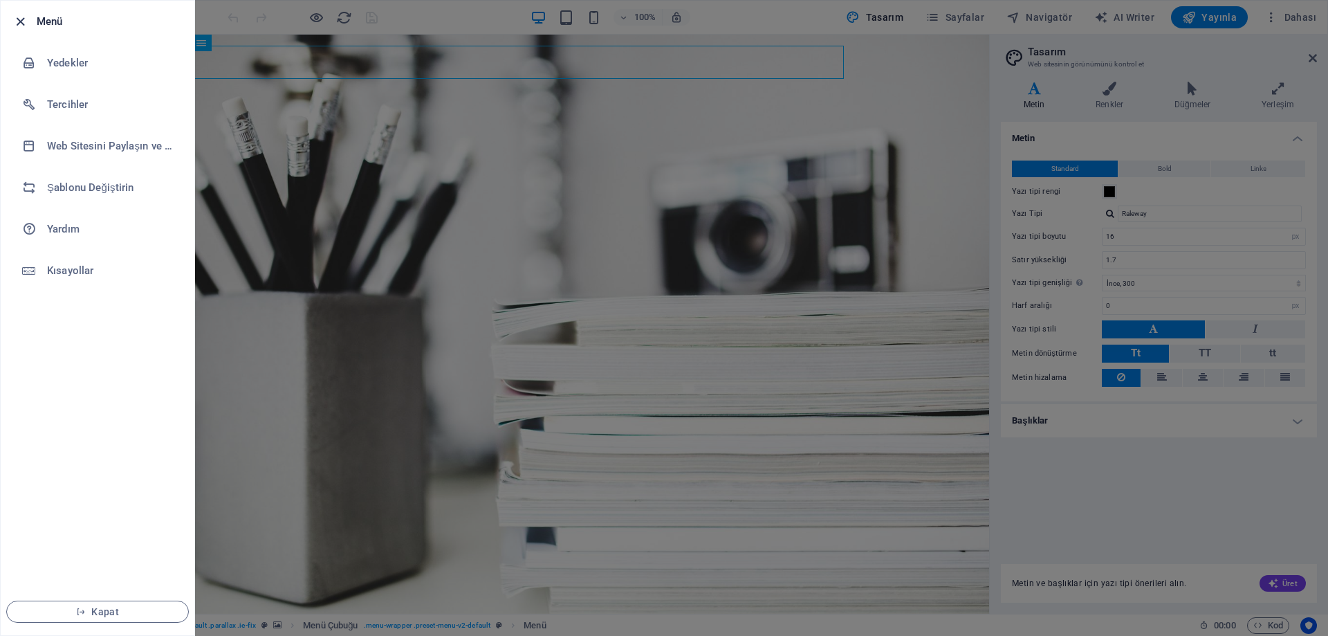
click at [19, 17] on icon "button" at bounding box center [20, 22] width 16 height 16
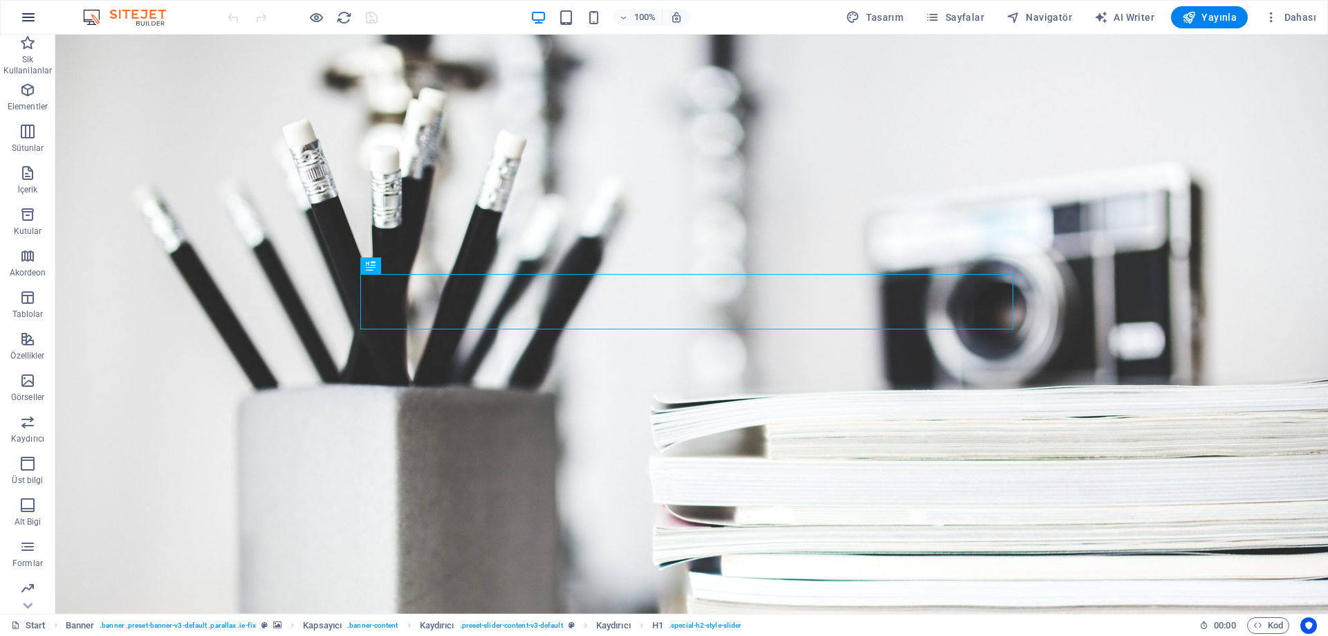
click at [27, 15] on icon "button" at bounding box center [28, 17] width 17 height 17
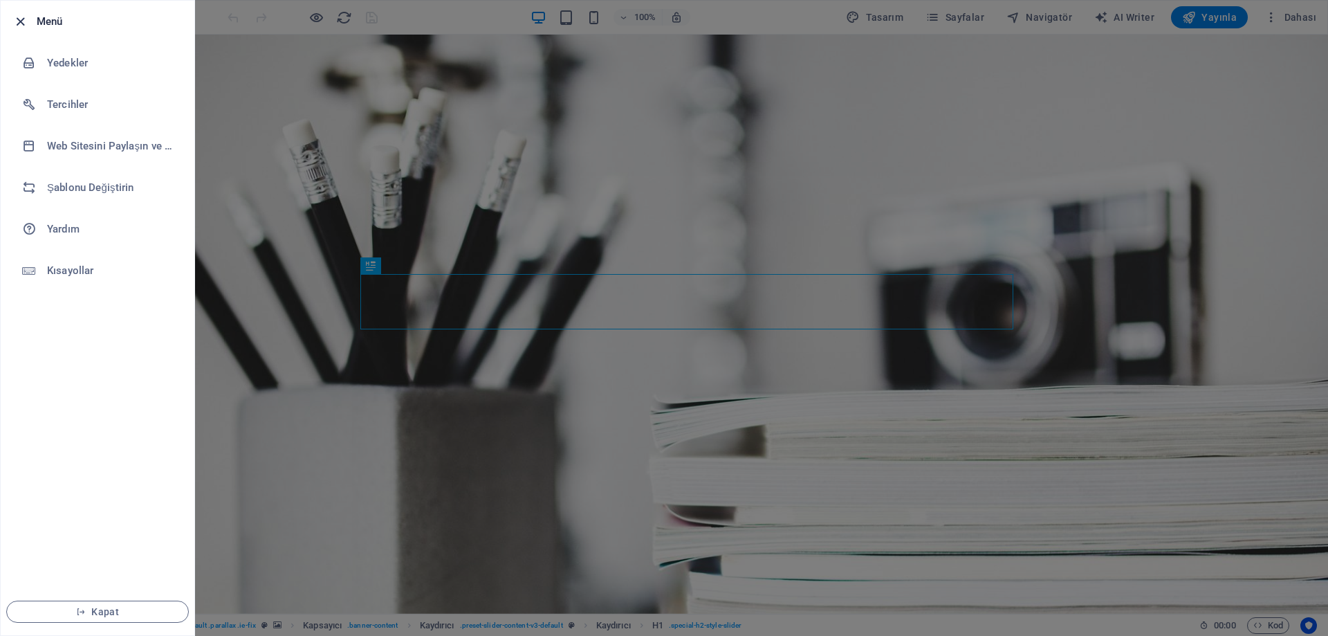
click at [21, 21] on icon "button" at bounding box center [20, 22] width 16 height 16
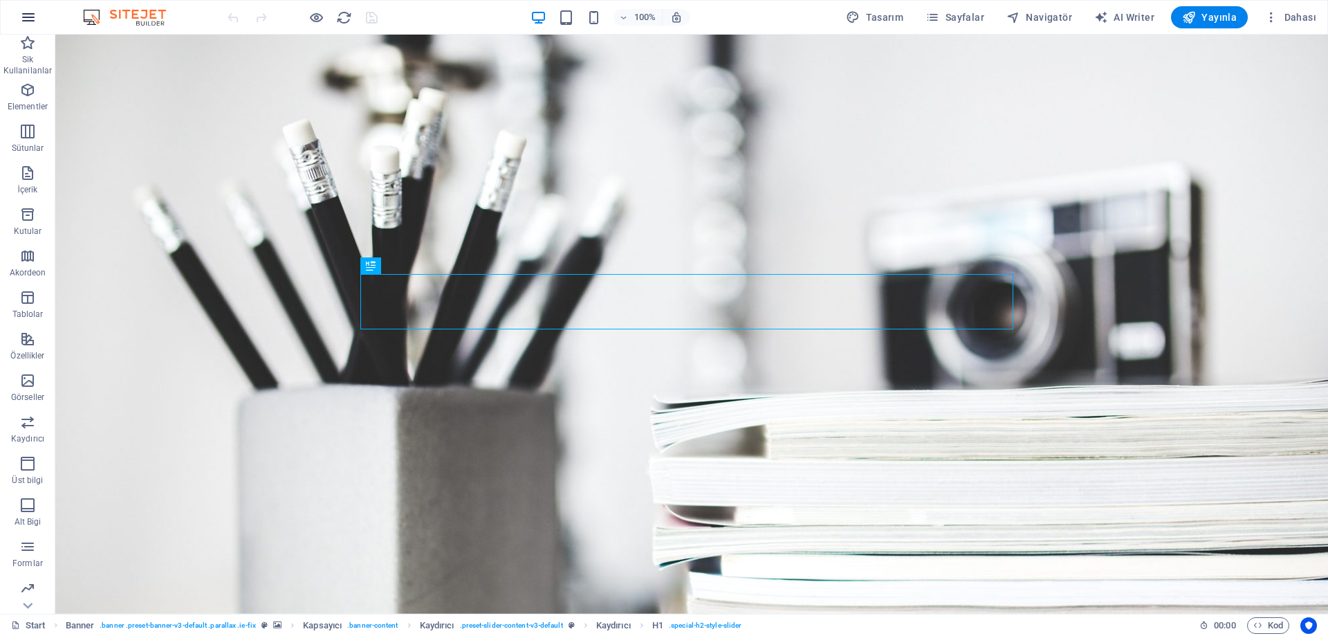
click at [34, 19] on icon "button" at bounding box center [28, 17] width 17 height 17
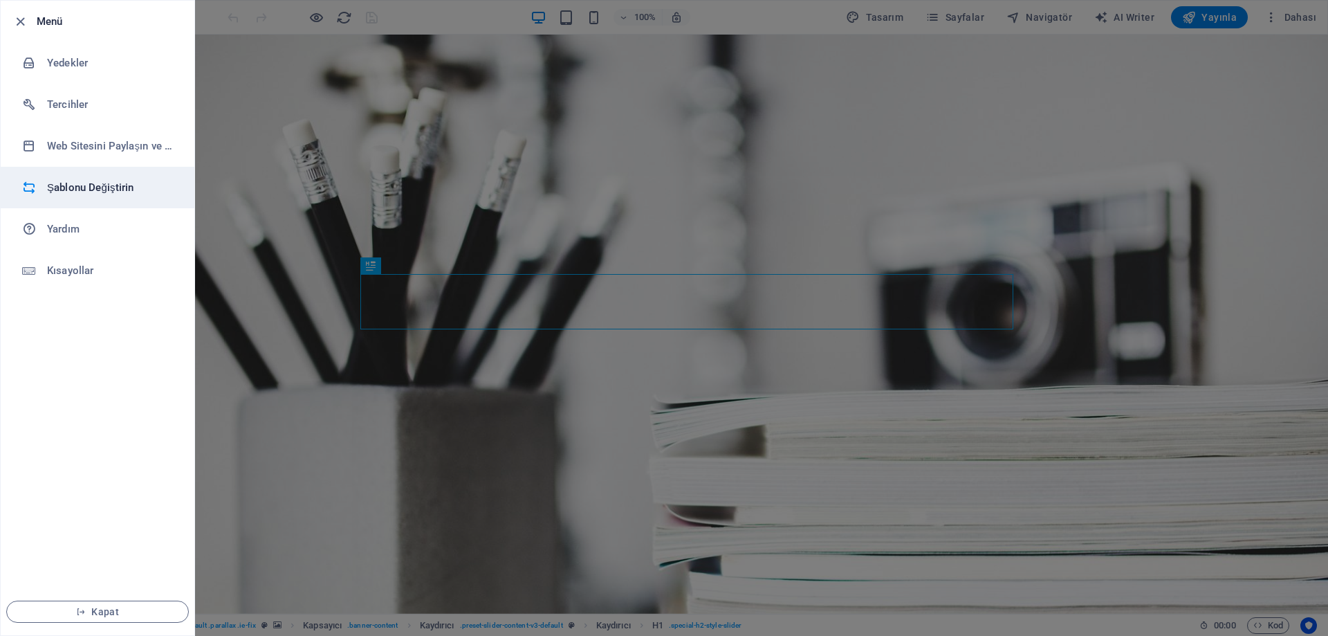
click at [81, 194] on h6 "Şablonu Değiştirin" at bounding box center [111, 187] width 128 height 17
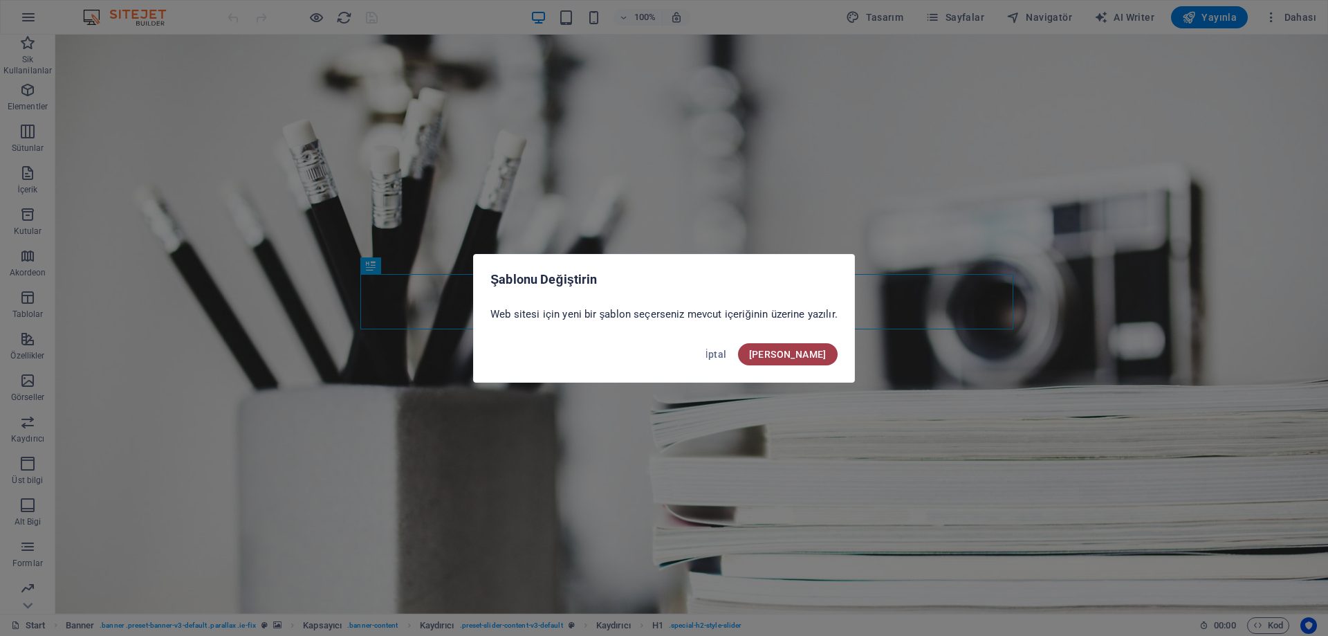
click at [813, 355] on span "[PERSON_NAME]" at bounding box center [787, 354] width 77 height 11
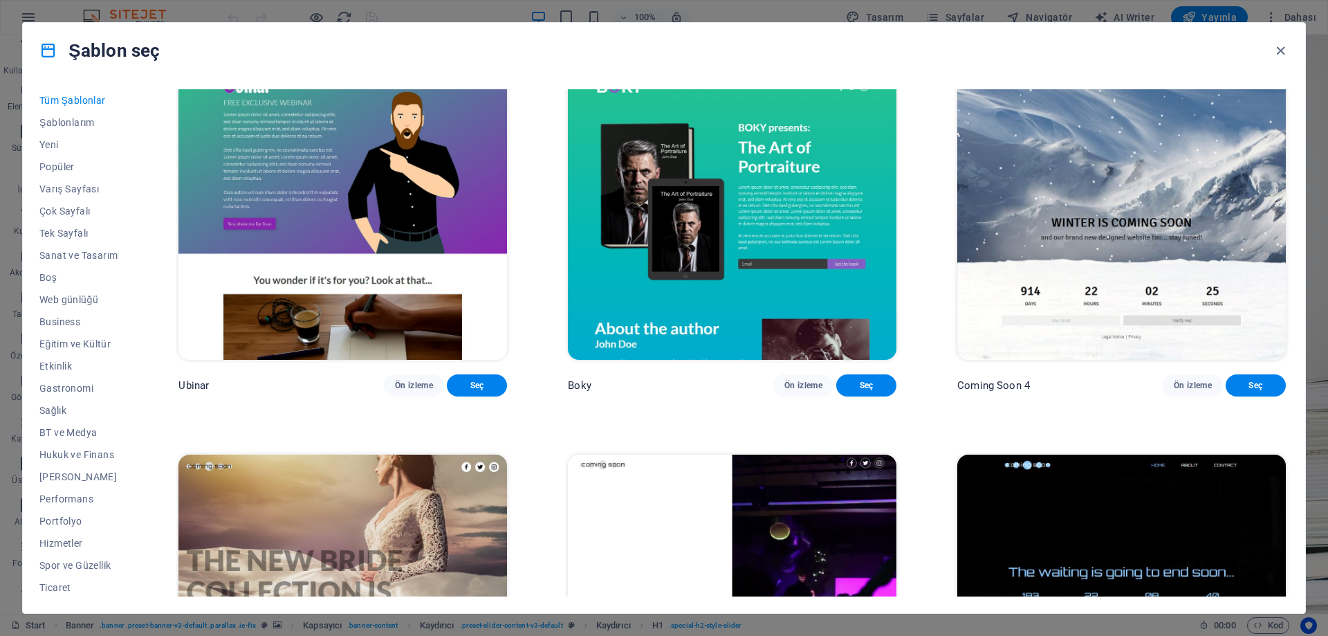
scroll to position [21302, 0]
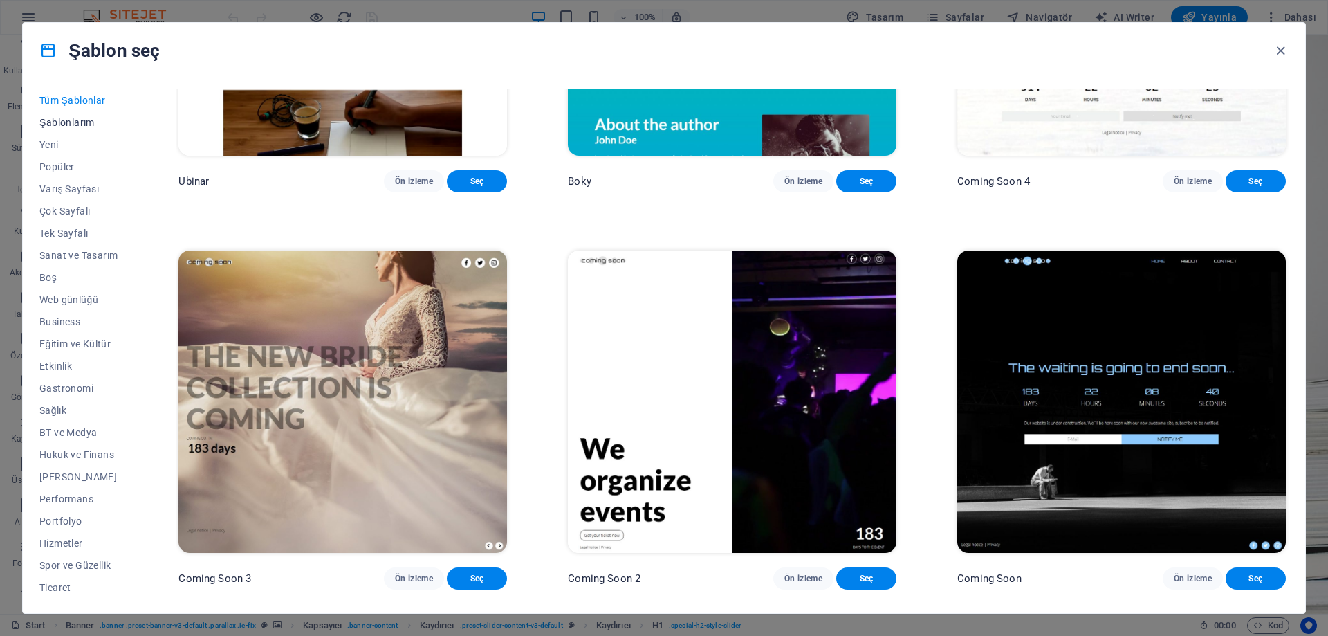
click at [62, 125] on span "Şablonlarım" at bounding box center [78, 122] width 78 height 11
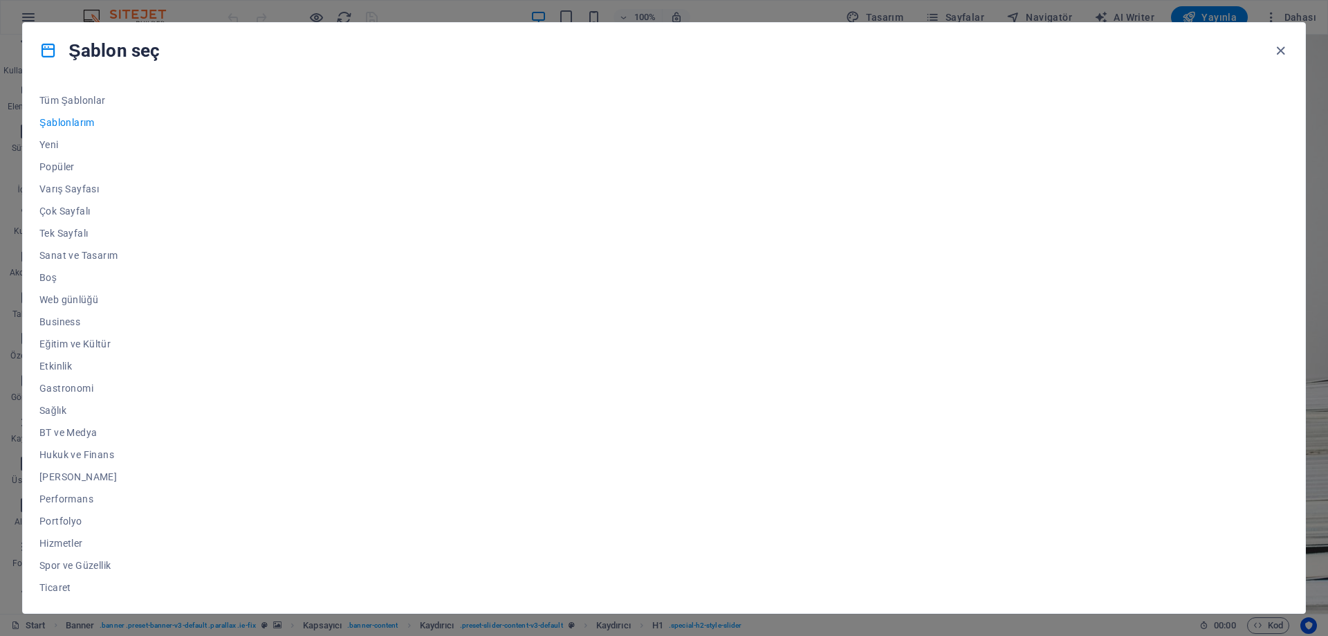
scroll to position [0, 0]
click at [51, 145] on span "Yeni" at bounding box center [78, 144] width 78 height 11
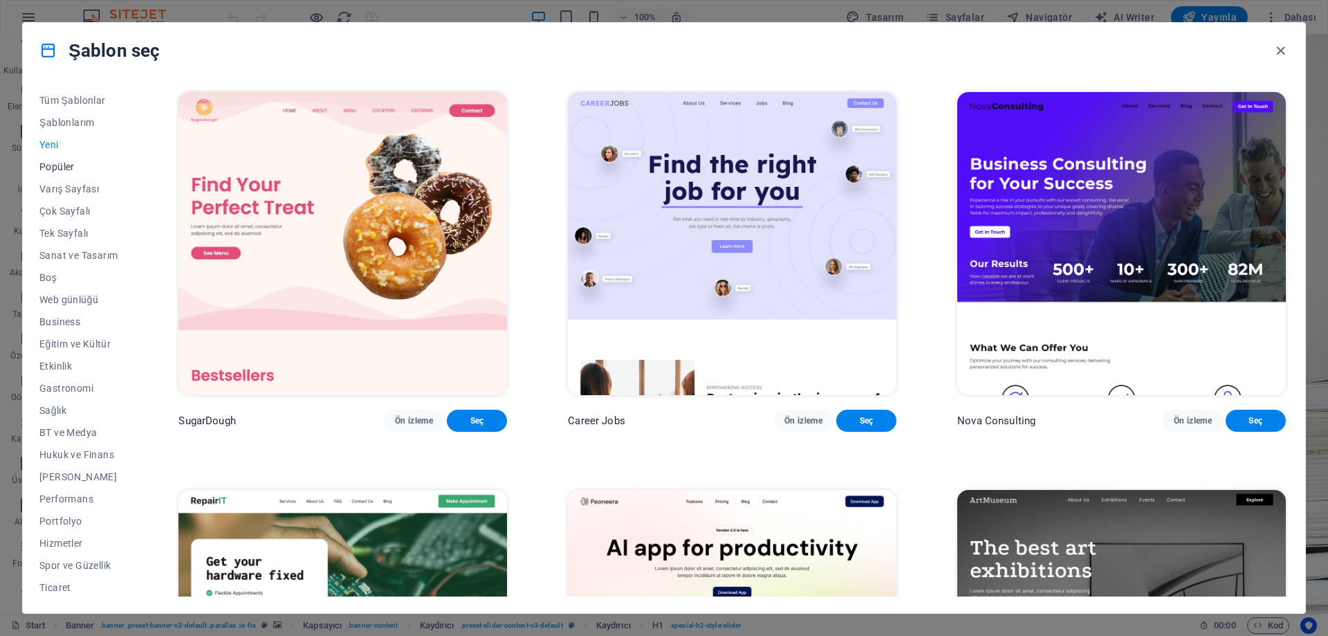
click at [48, 169] on span "Popüler" at bounding box center [78, 166] width 78 height 11
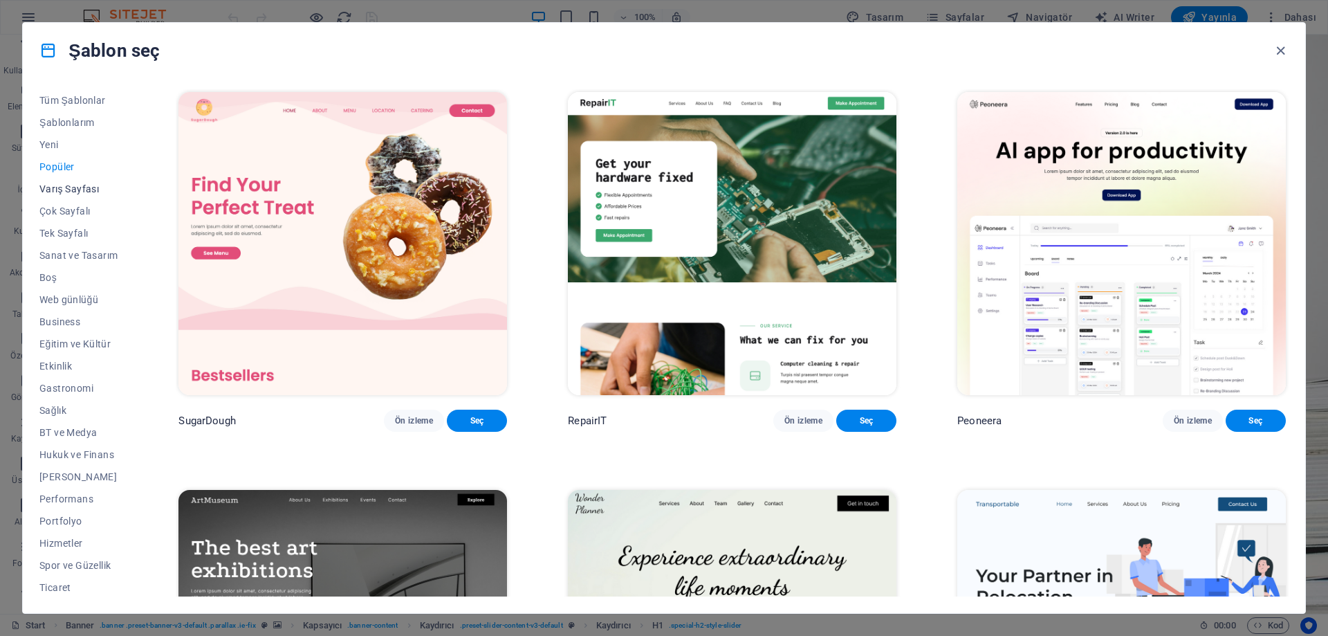
click at [48, 193] on span "Varış Sayfası" at bounding box center [78, 188] width 78 height 11
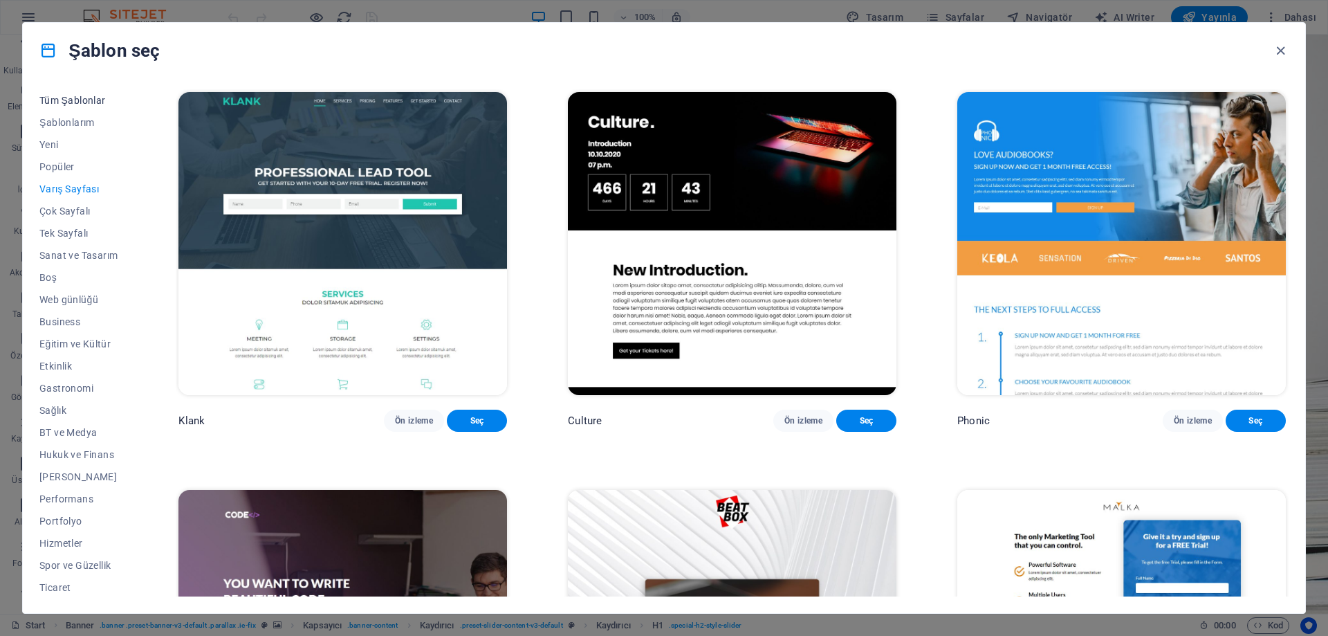
click at [62, 101] on span "Tüm Şablonlar" at bounding box center [78, 100] width 78 height 11
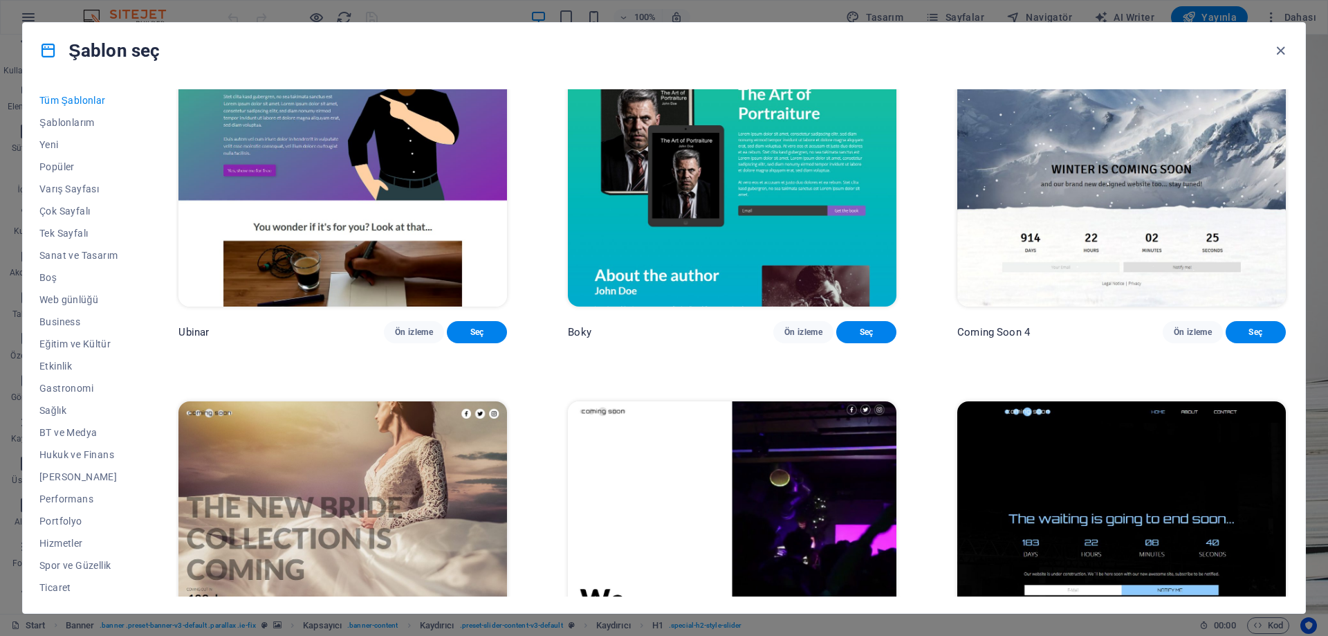
scroll to position [20956, 0]
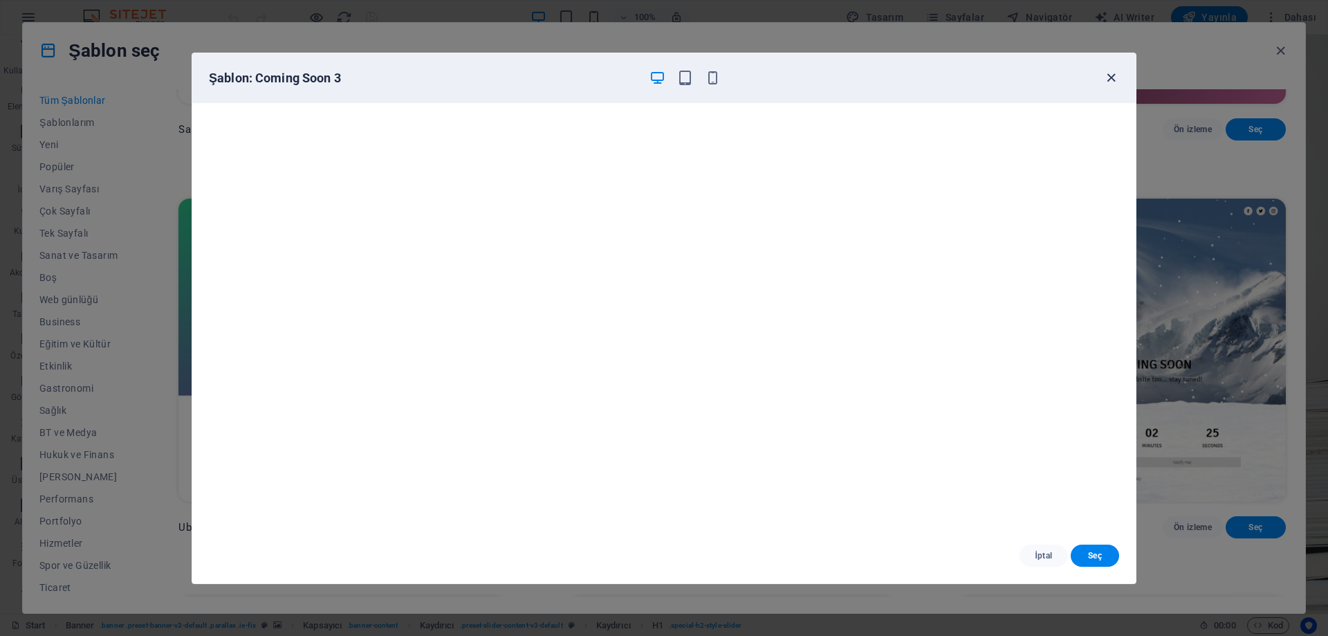
click at [1112, 78] on icon "button" at bounding box center [1111, 78] width 16 height 16
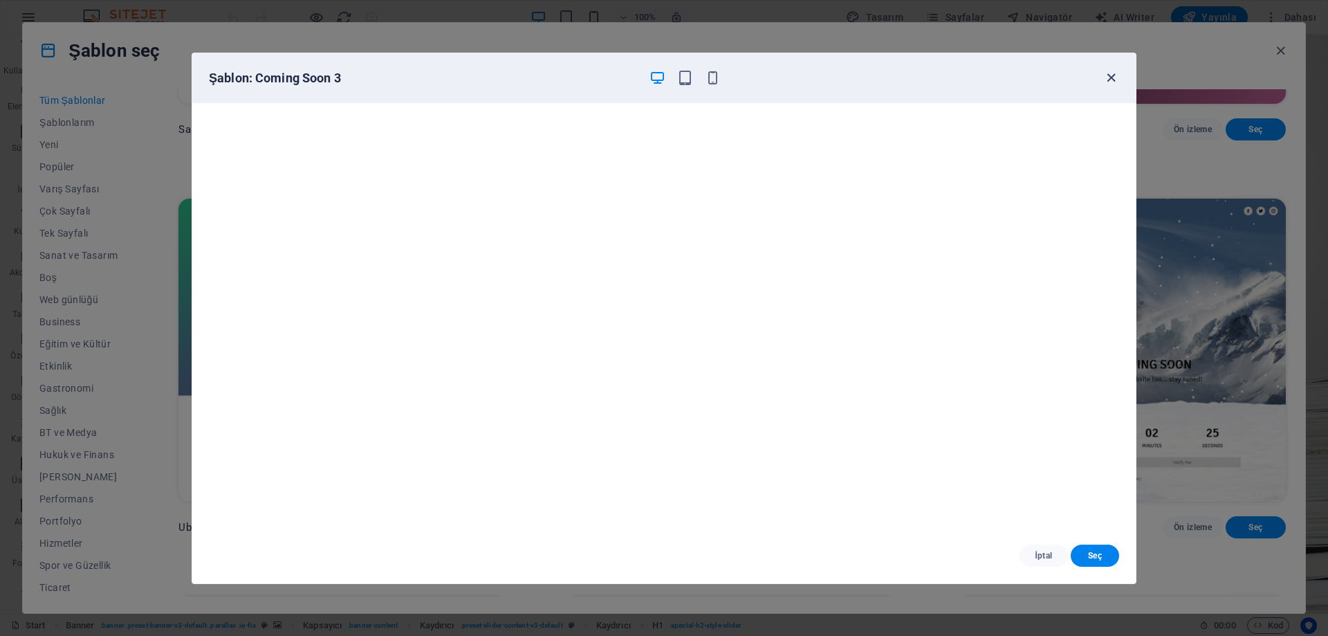
click at [1111, 77] on icon "button" at bounding box center [1111, 78] width 16 height 16
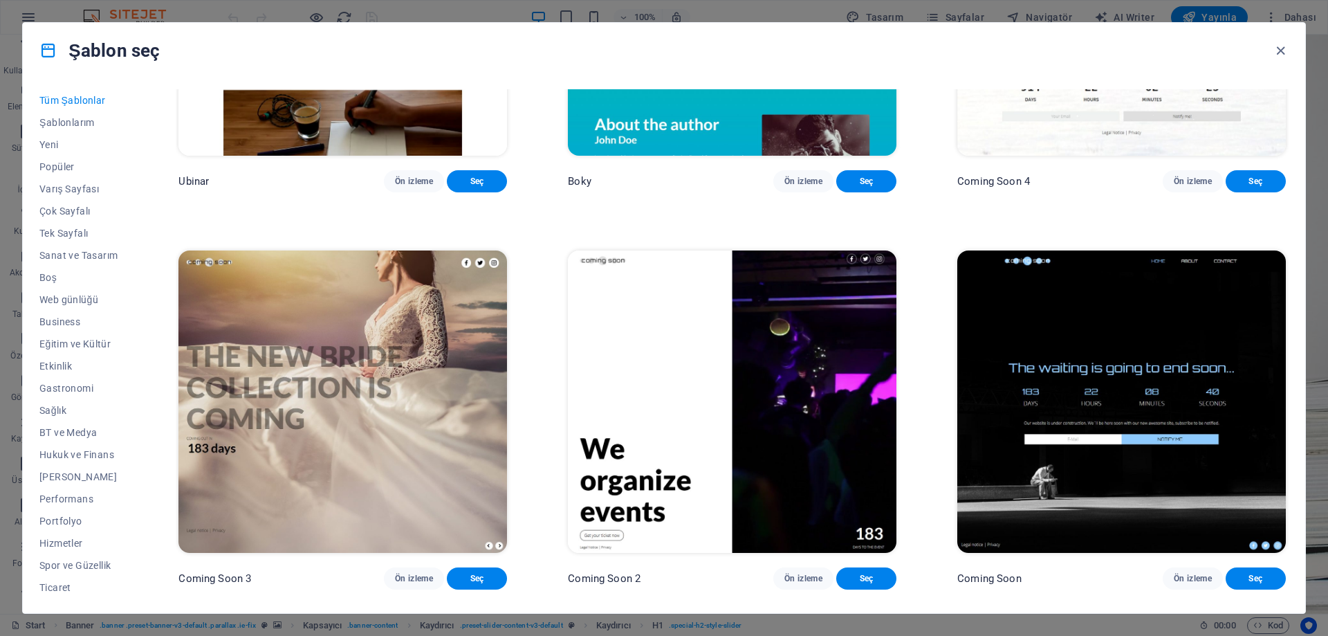
scroll to position [21025, 0]
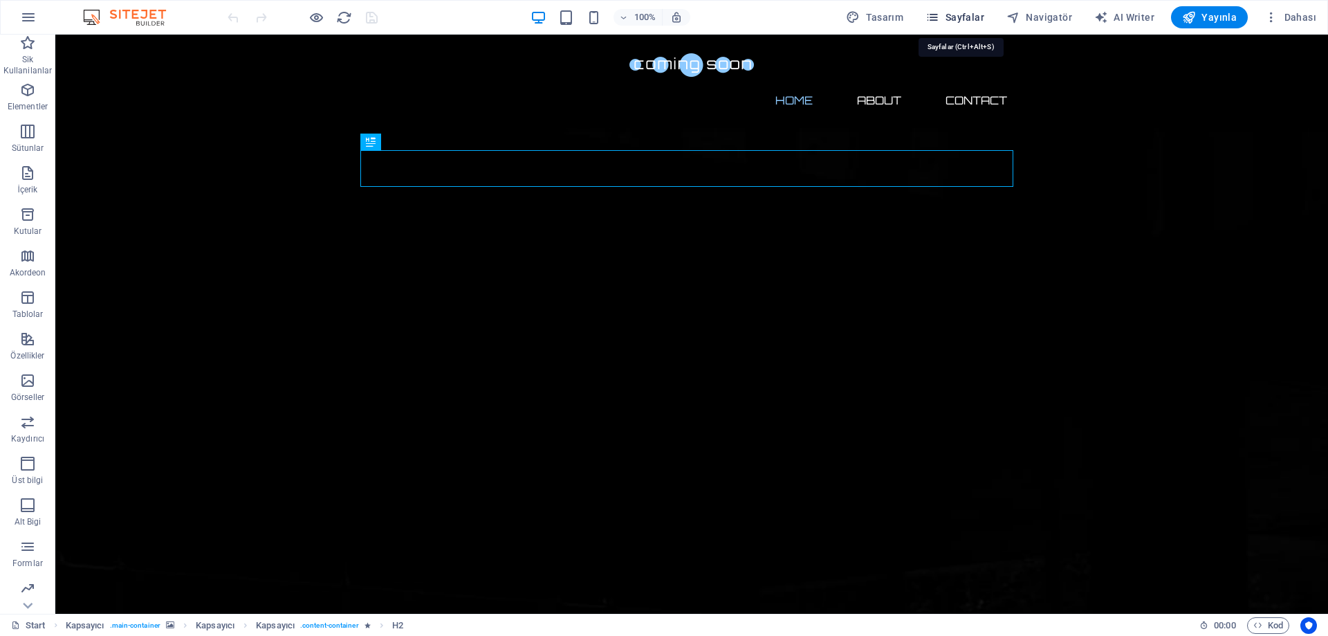
click at [973, 15] on span "Sayfalar" at bounding box center [955, 17] width 59 height 14
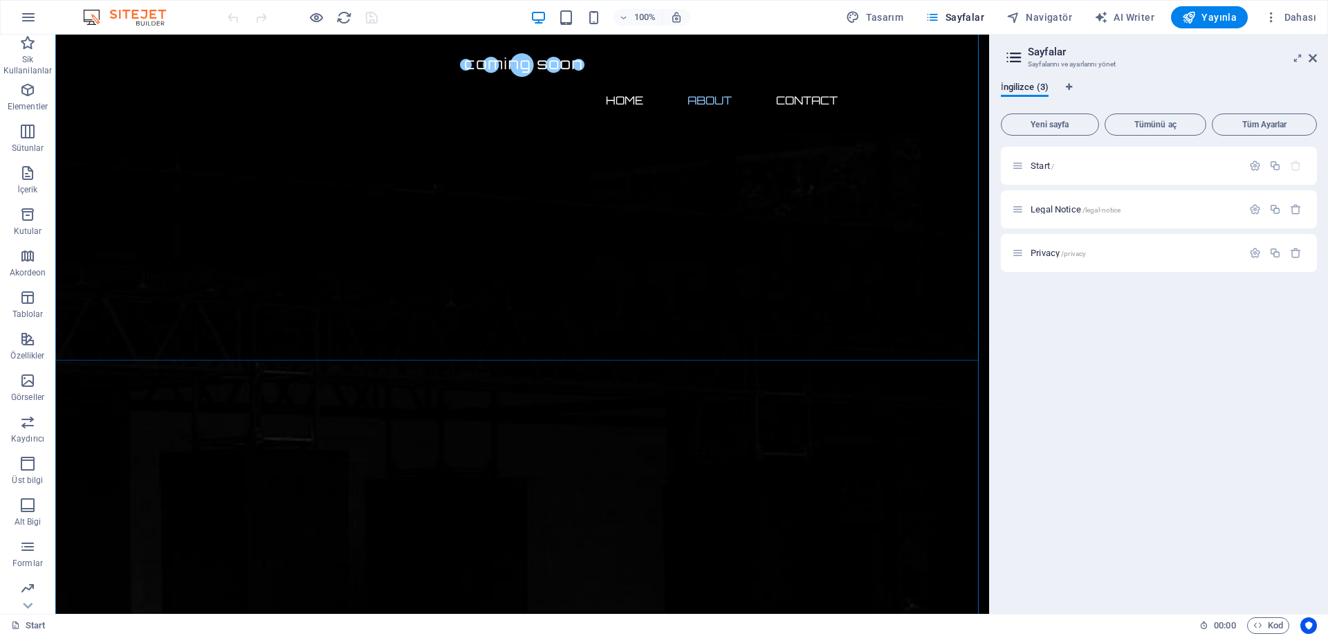
scroll to position [415, 0]
click at [130, 138] on icon at bounding box center [127, 140] width 8 height 15
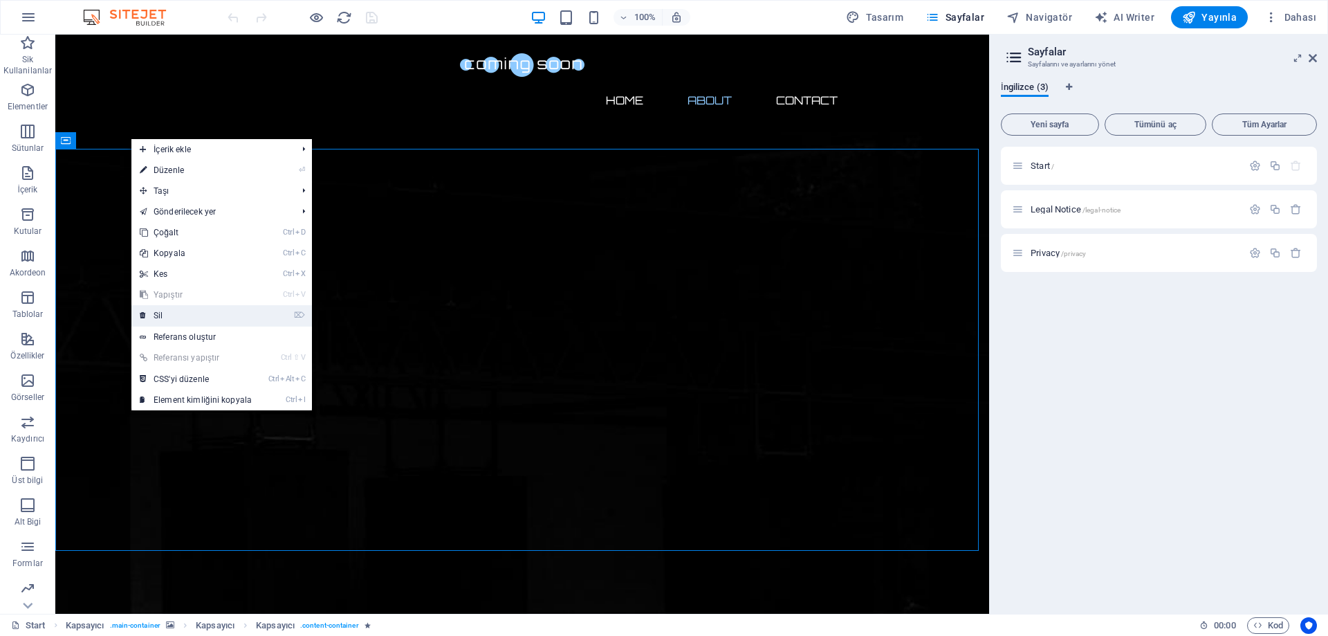
click at [162, 318] on link "⌦ Sil" at bounding box center [195, 315] width 129 height 21
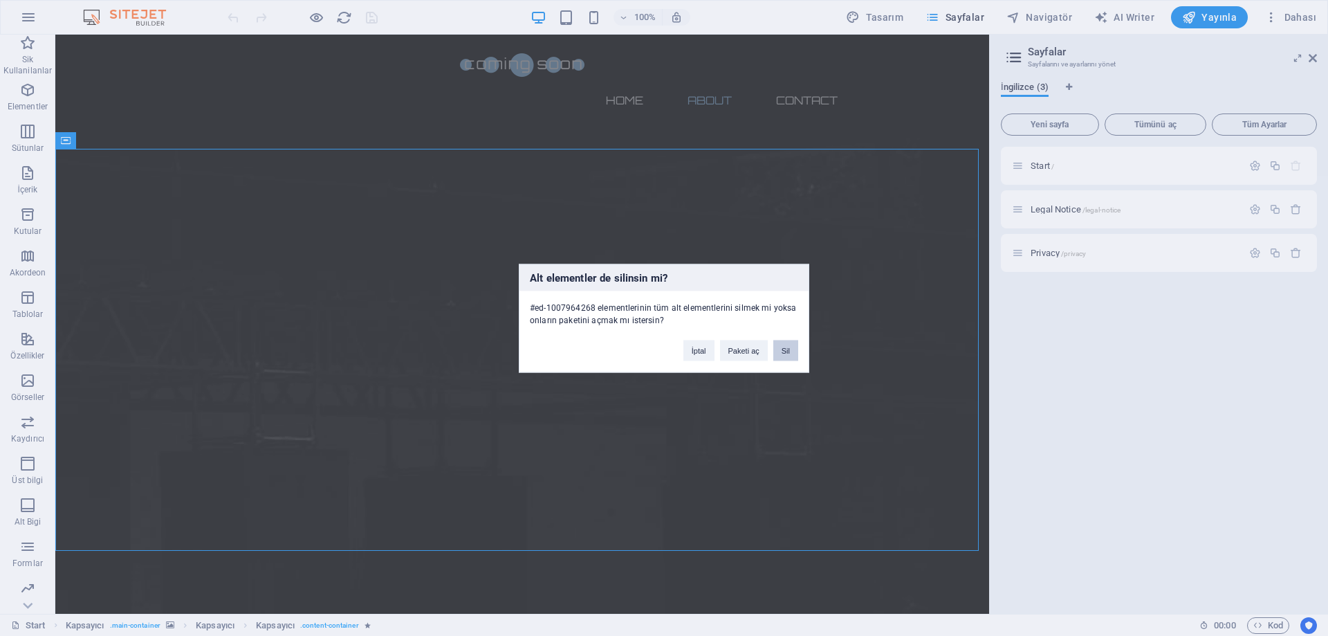
click at [785, 345] on button "Sil" at bounding box center [785, 350] width 25 height 21
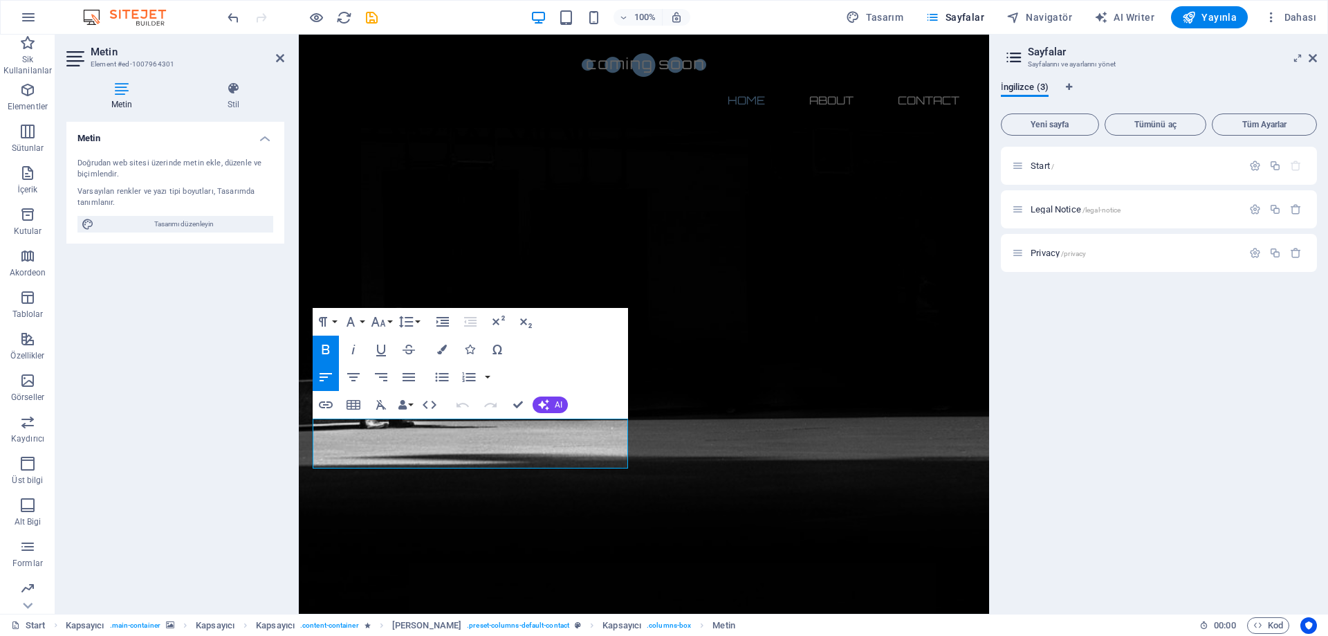
click at [186, 324] on div "Metin Doğrudan web sitesi üzerinde metin ekle, düzenle ve biçimlendir. Varsayıl…" at bounding box center [175, 362] width 218 height 481
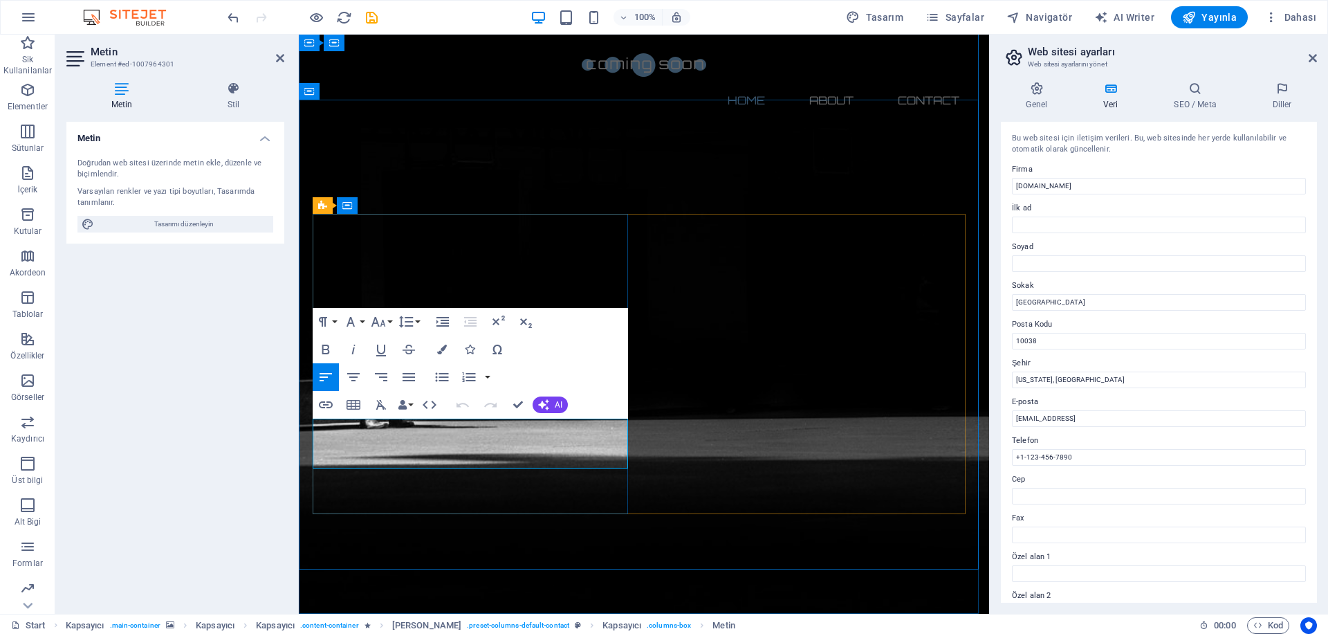
drag, startPoint x: 365, startPoint y: 425, endPoint x: 536, endPoint y: 427, distance: 171.6
drag, startPoint x: 452, startPoint y: 444, endPoint x: 354, endPoint y: 448, distance: 97.6
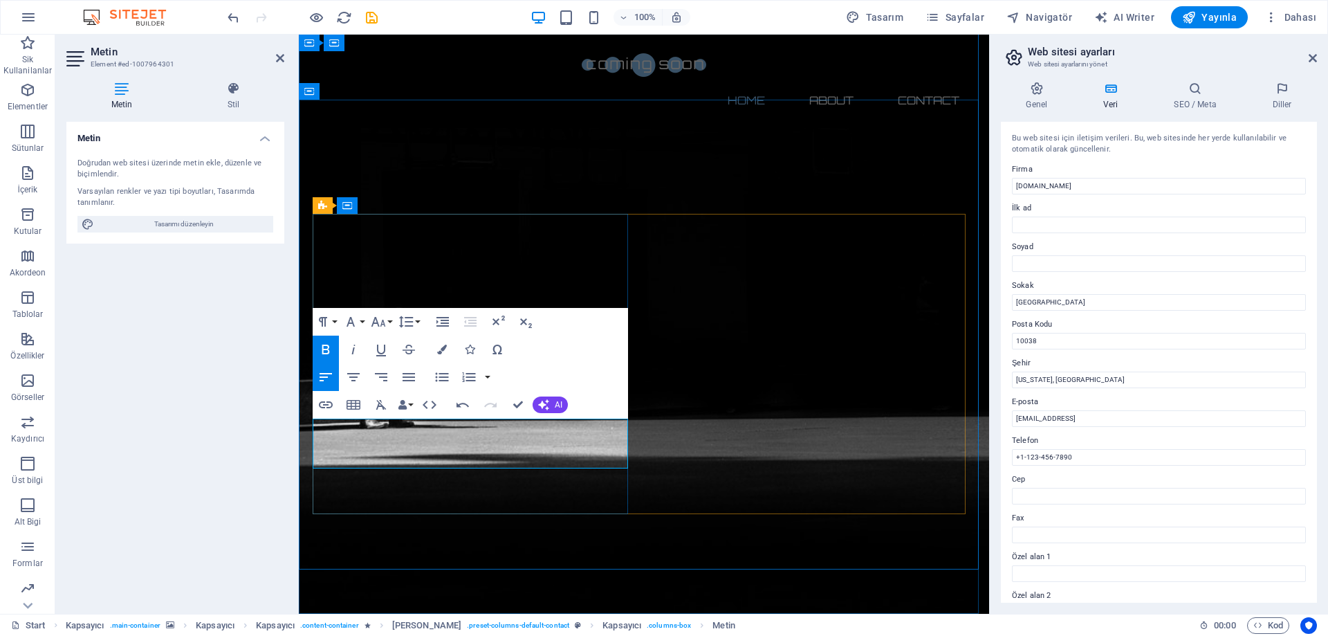
drag, startPoint x: 535, startPoint y: 460, endPoint x: 355, endPoint y: 460, distance: 180.5
click at [246, 361] on div "Metin Doğrudan web sitesi üzerinde metin ekle, düzenle ve biçimlendir. Varsayıl…" at bounding box center [175, 362] width 218 height 481
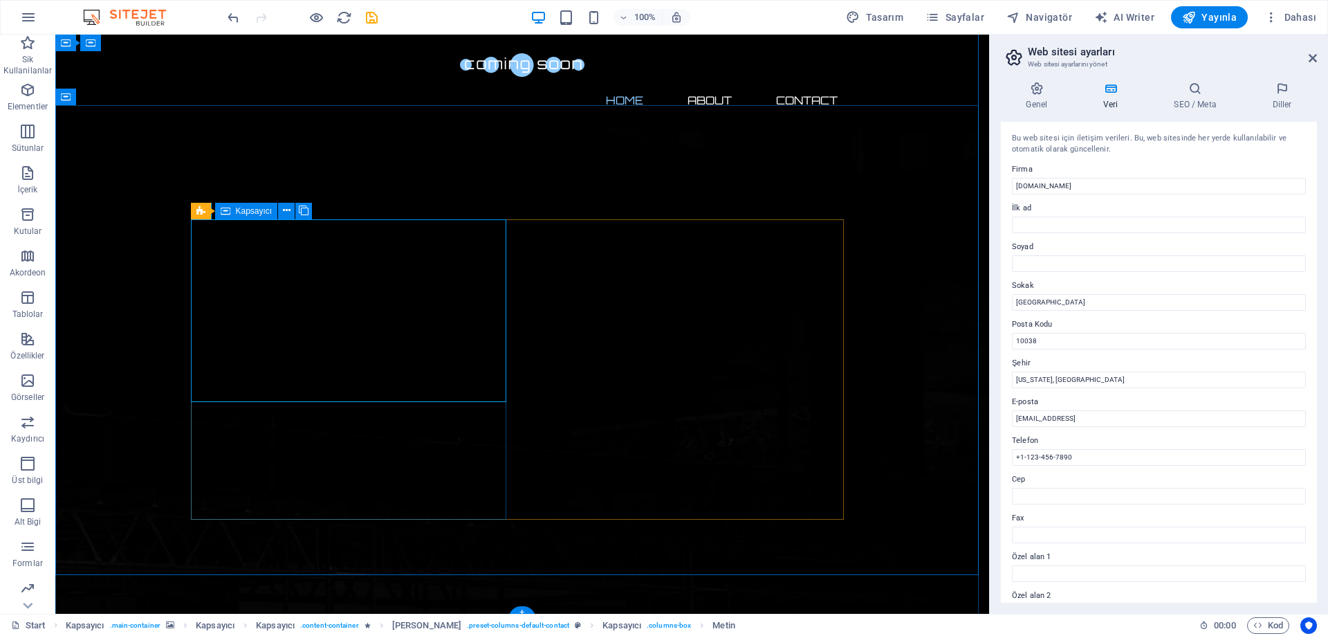
scroll to position [0, 0]
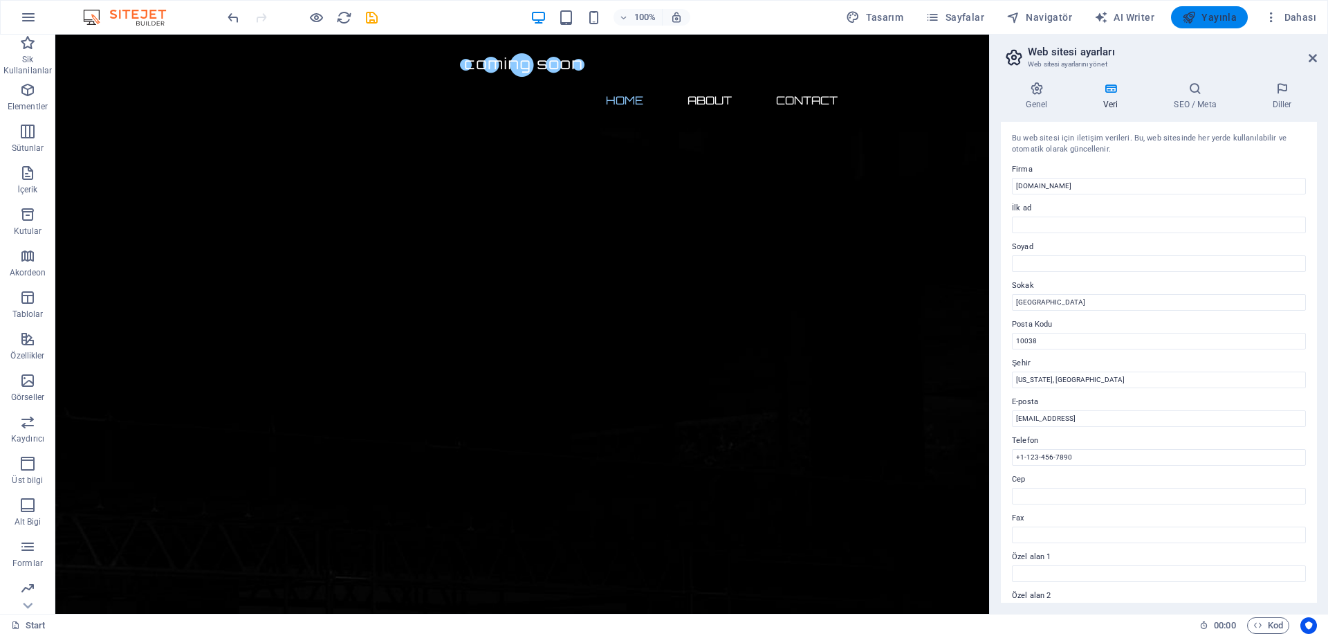
click at [1213, 17] on span "Yayınla" at bounding box center [1209, 17] width 55 height 14
checkbox input "false"
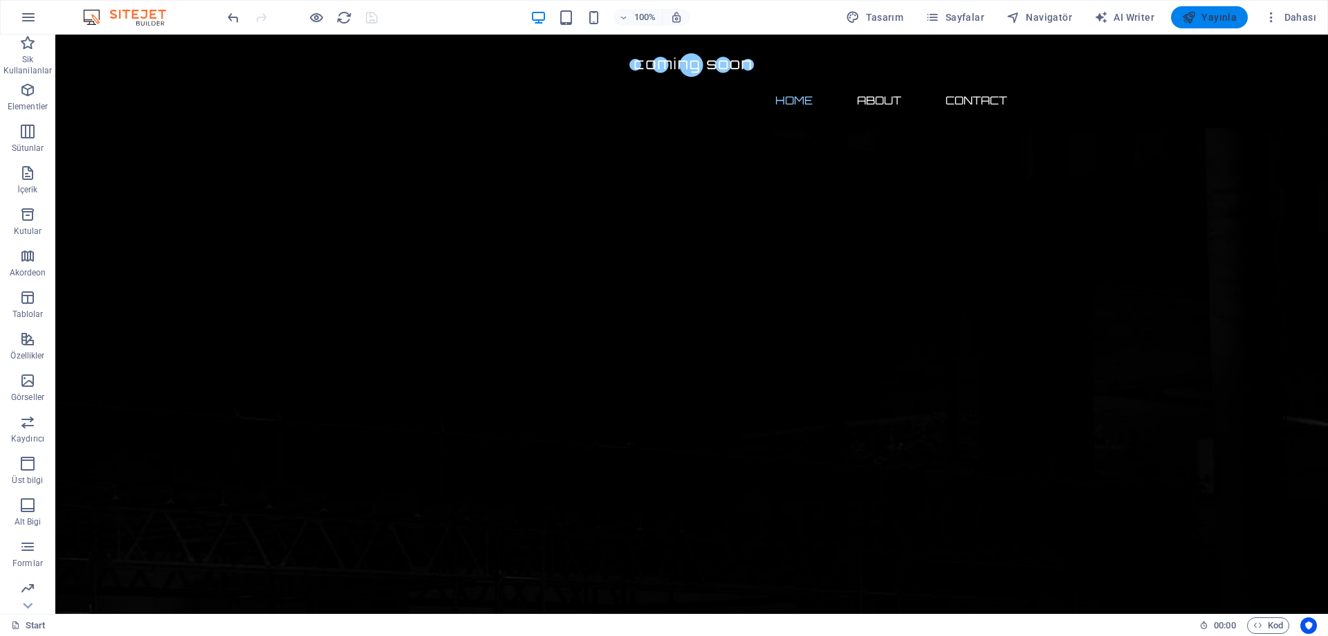
click at [1213, 17] on span "Yayınla" at bounding box center [1209, 17] width 55 height 14
